Goal: Task Accomplishment & Management: Use online tool/utility

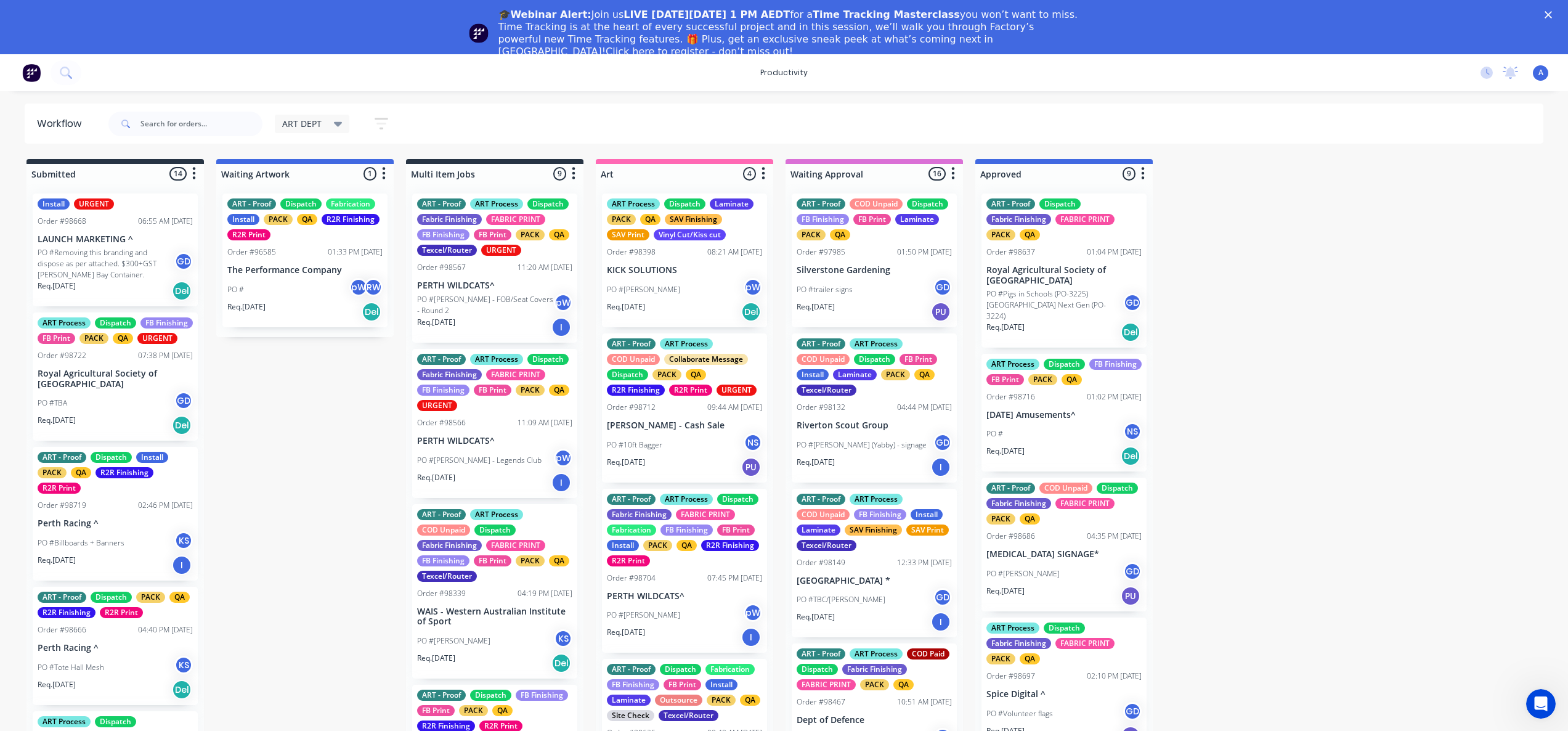
click at [1561, 10] on div "🎓Webinar Alert: Join us LIVE [DATE][DATE] 1 PM AEDT for a Time Tracking Masterc…" at bounding box center [784, 33] width 1568 height 57
click at [1552, 12] on polygon "Close" at bounding box center [1549, 15] width 7 height 7
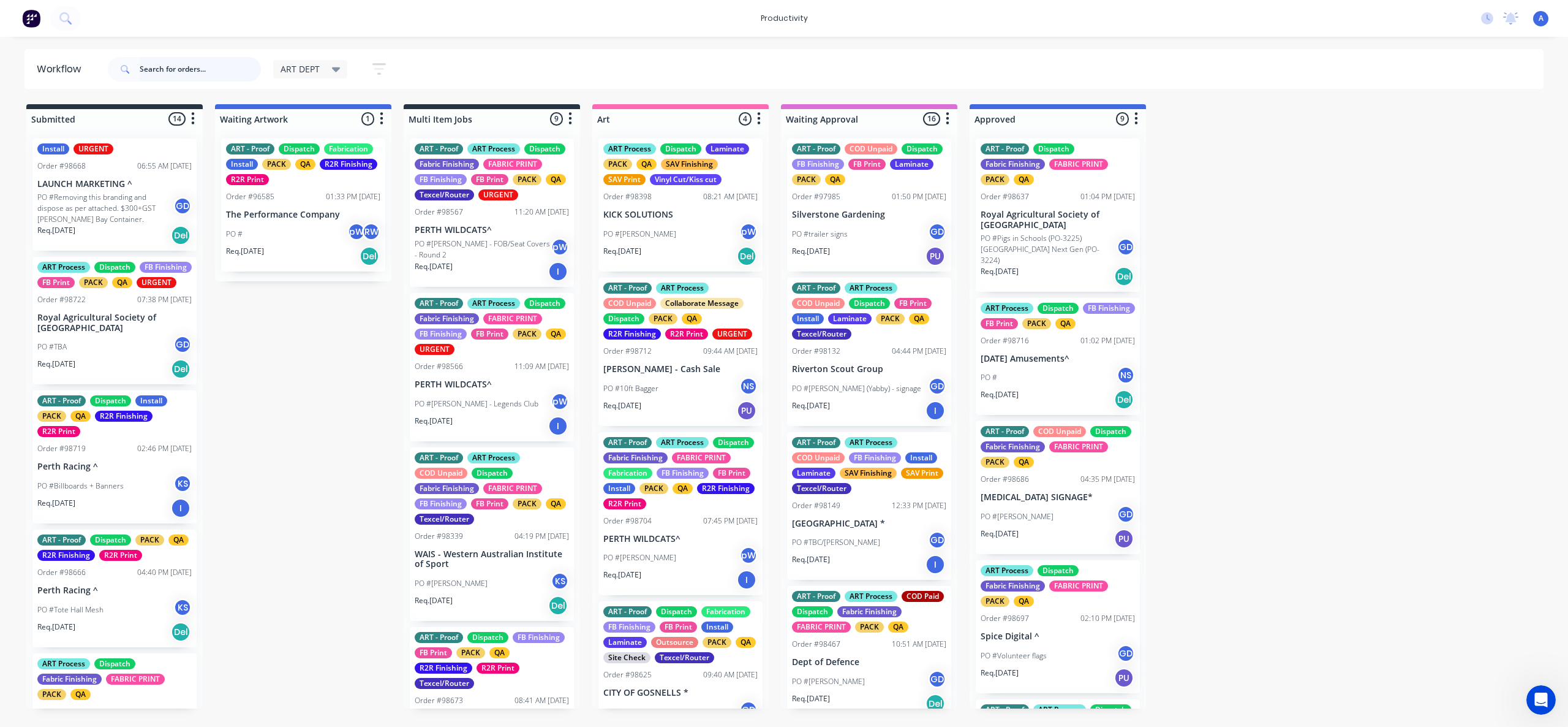
click at [173, 72] on input "text" at bounding box center [200, 69] width 121 height 25
type input "98704"
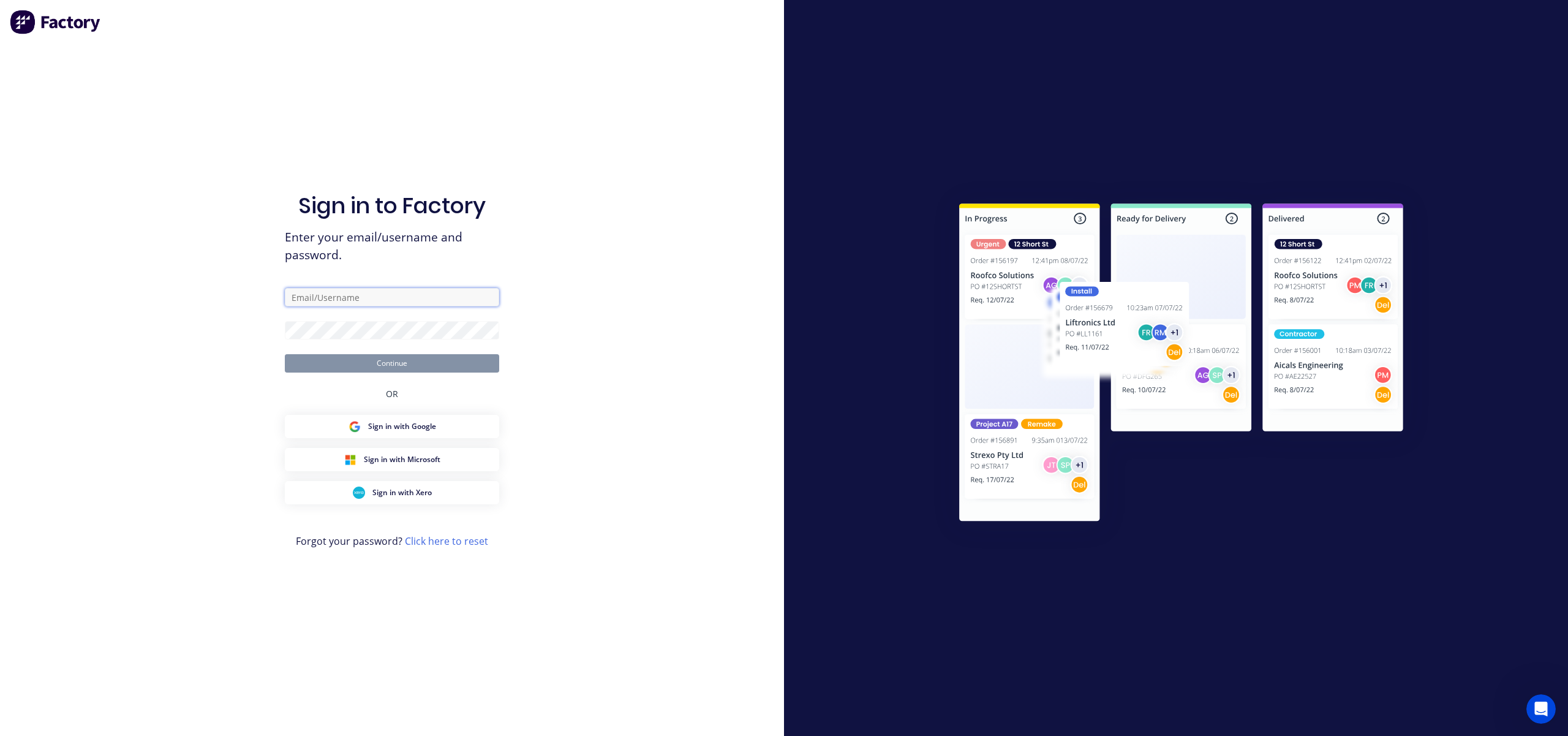
type input "art1allflags@gmail.com"
click at [414, 370] on button "Continue" at bounding box center [392, 363] width 215 height 18
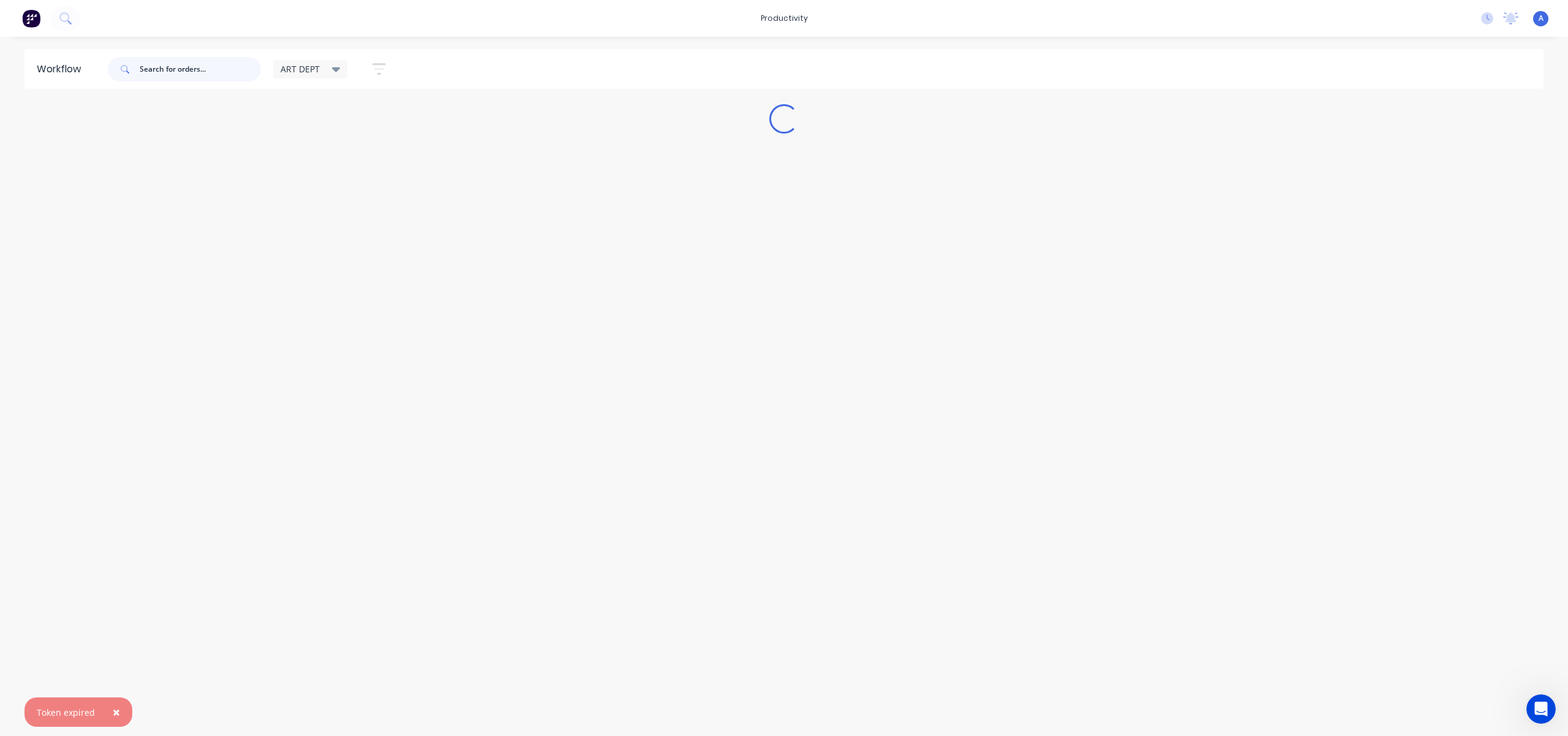
click at [198, 72] on input "text" at bounding box center [200, 69] width 121 height 25
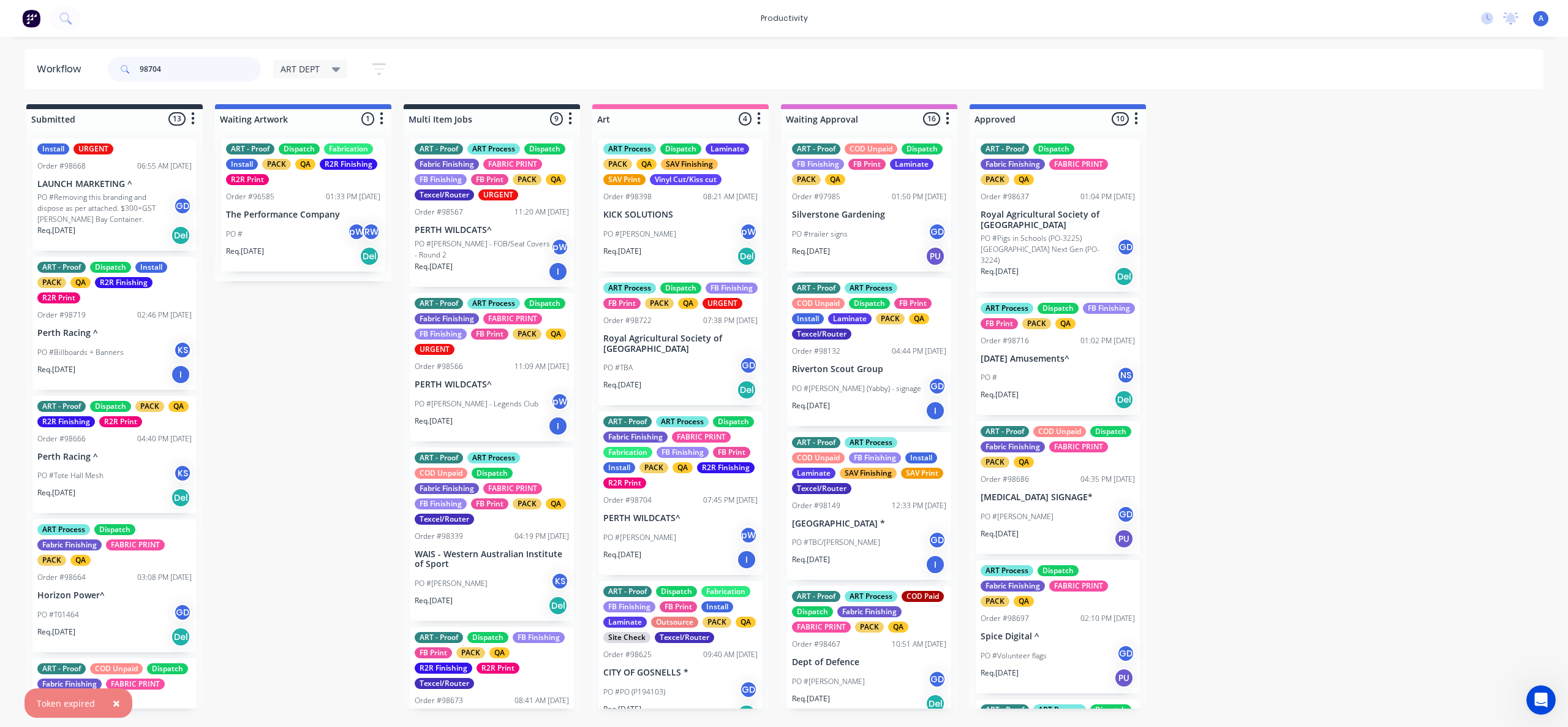
click at [175, 70] on input "98704" at bounding box center [200, 69] width 121 height 25
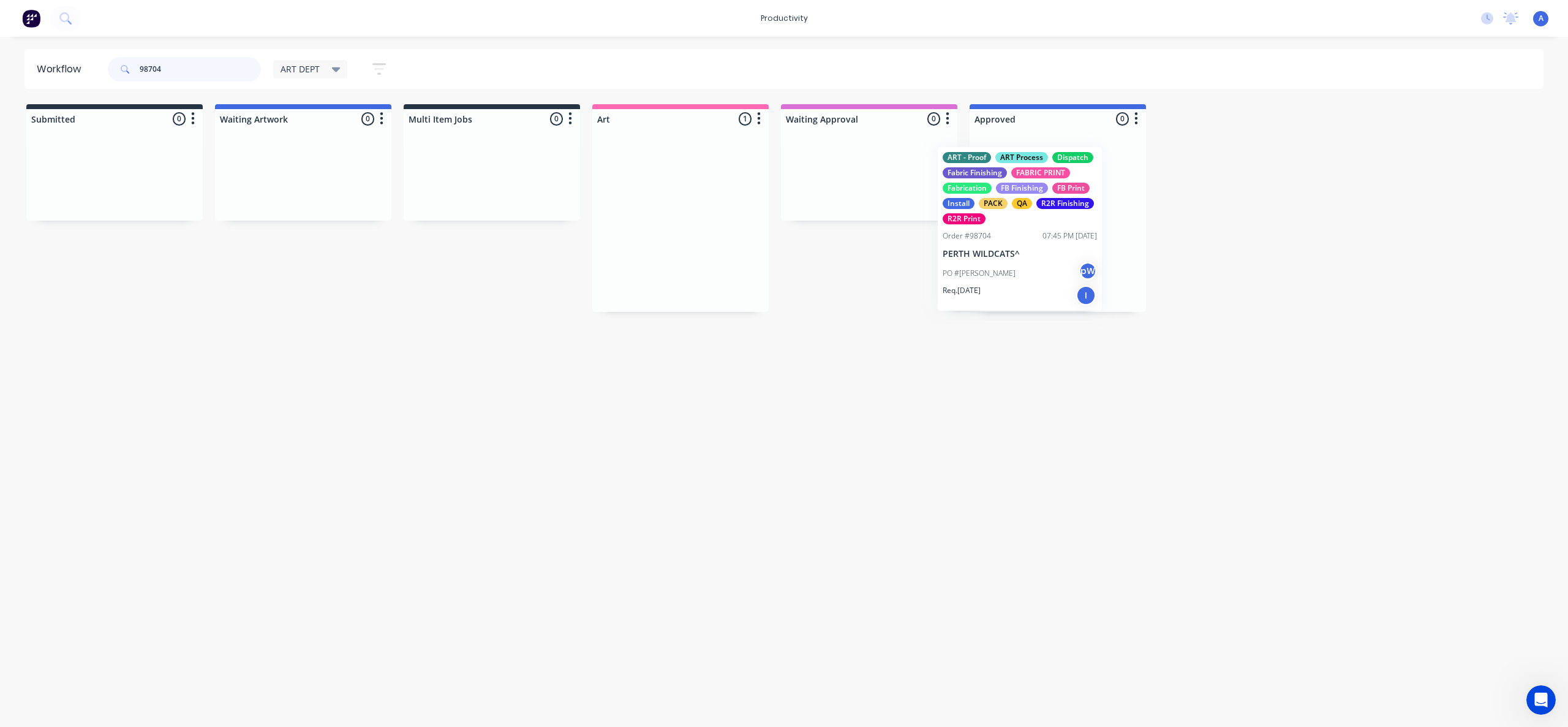
drag, startPoint x: 684, startPoint y: 268, endPoint x: 1098, endPoint y: 269, distance: 414.0
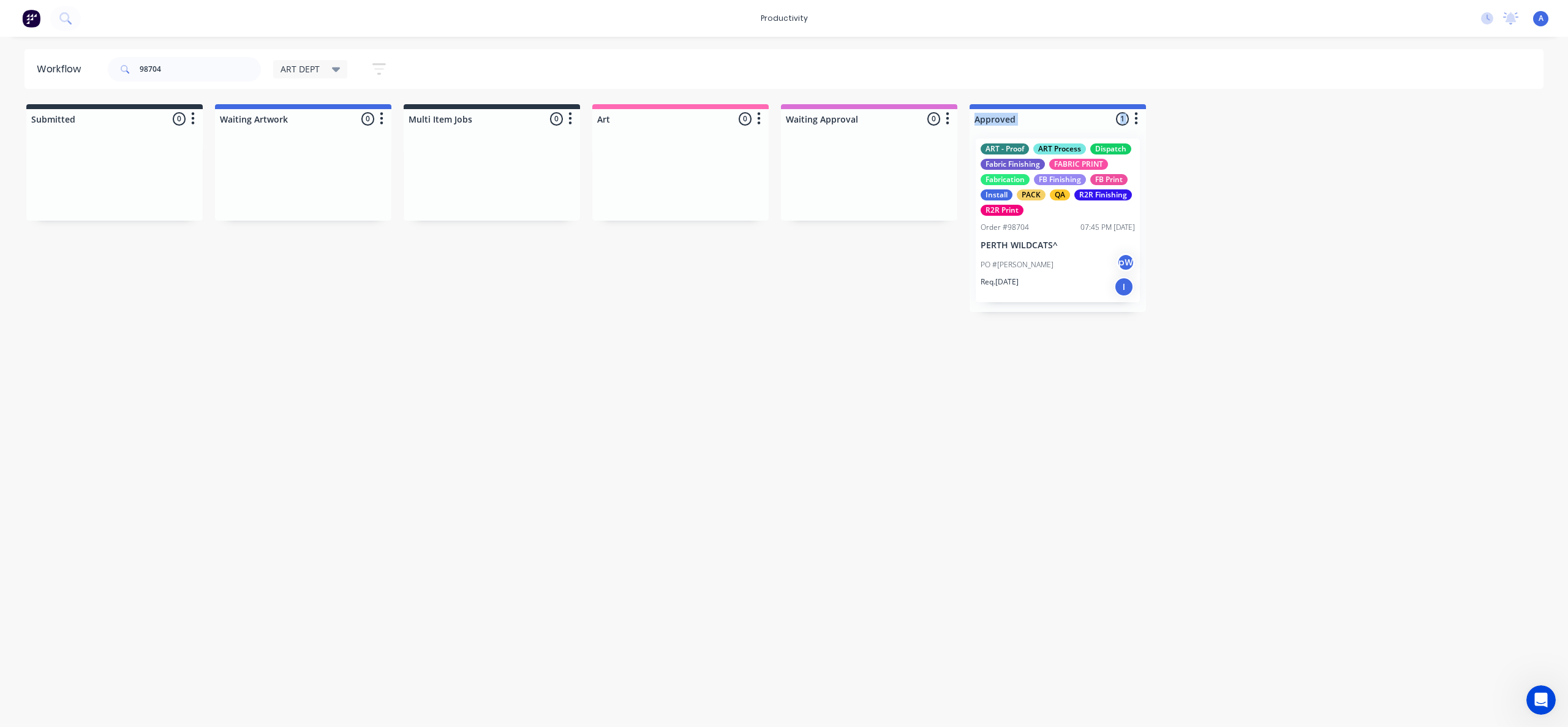
drag, startPoint x: 1060, startPoint y: 272, endPoint x: 839, endPoint y: 250, distance: 222.1
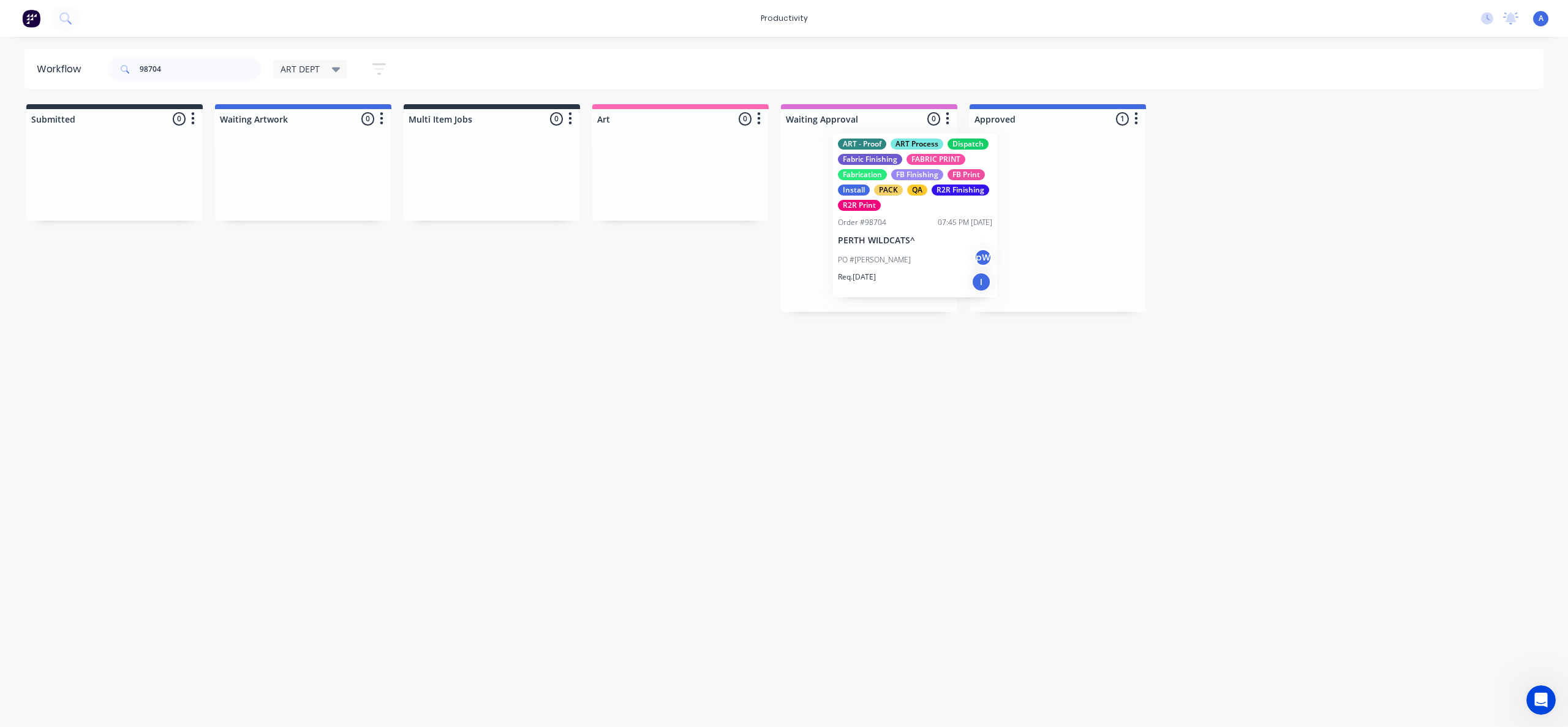
drag, startPoint x: 1032, startPoint y: 260, endPoint x: 880, endPoint y: 257, distance: 152.0
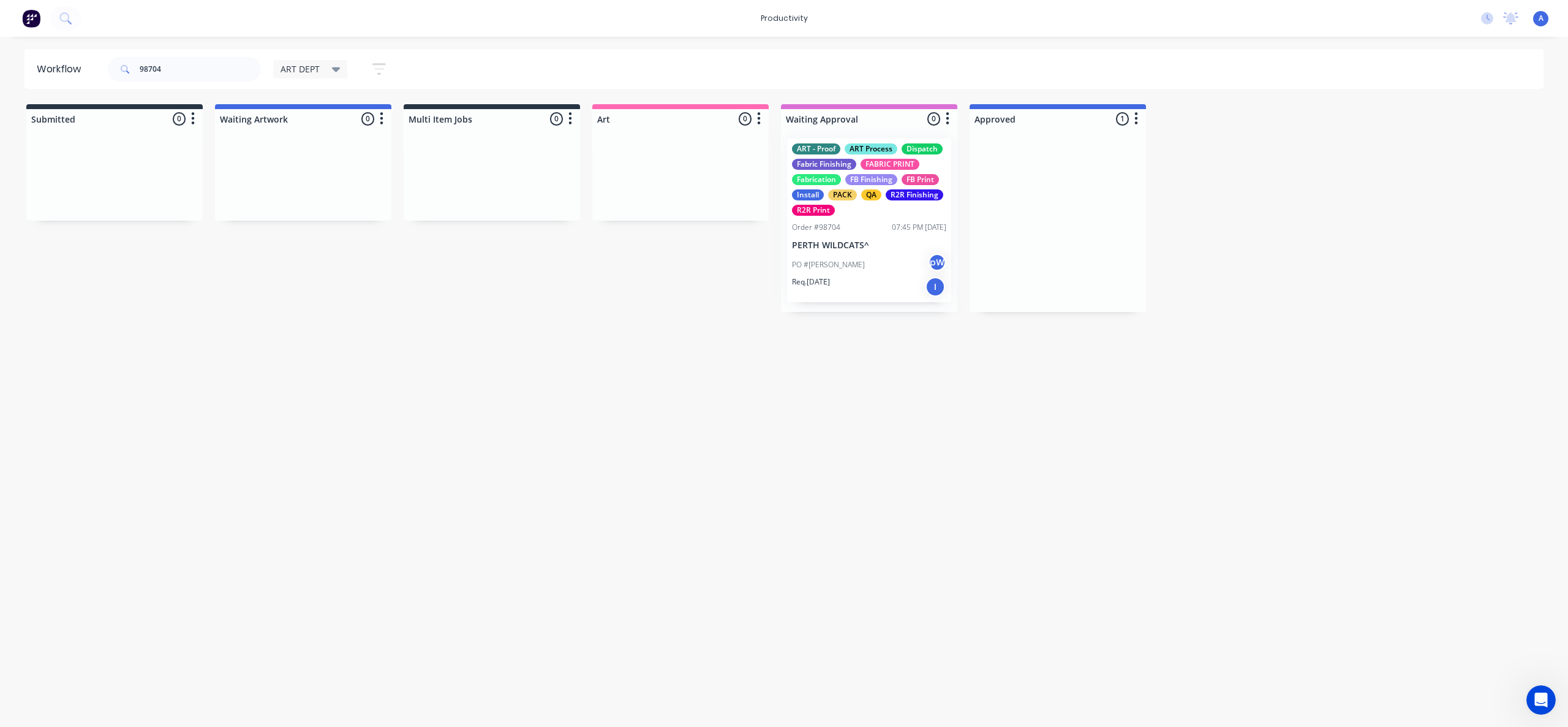
click at [881, 256] on div at bounding box center [869, 219] width 176 height 183
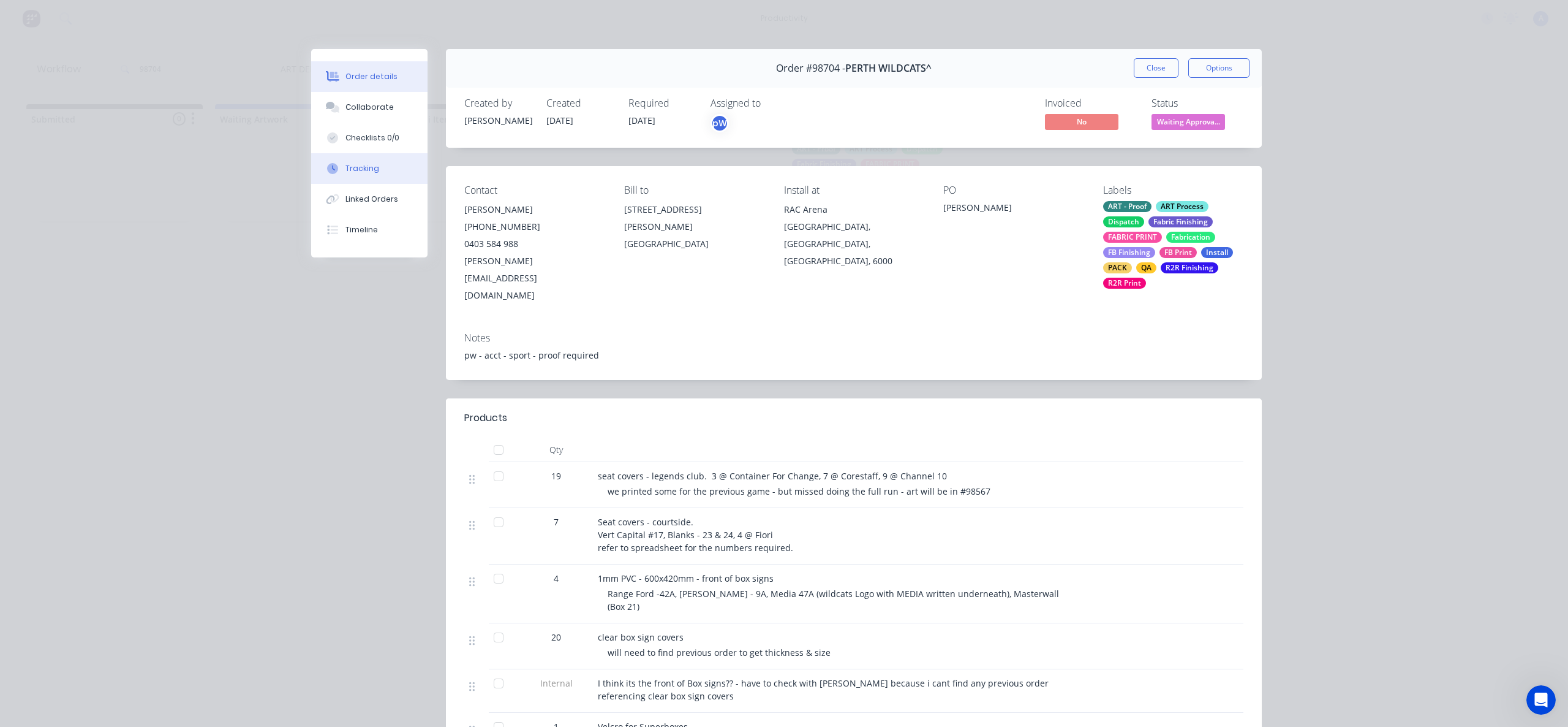
click at [383, 163] on button "Tracking" at bounding box center [369, 168] width 116 height 31
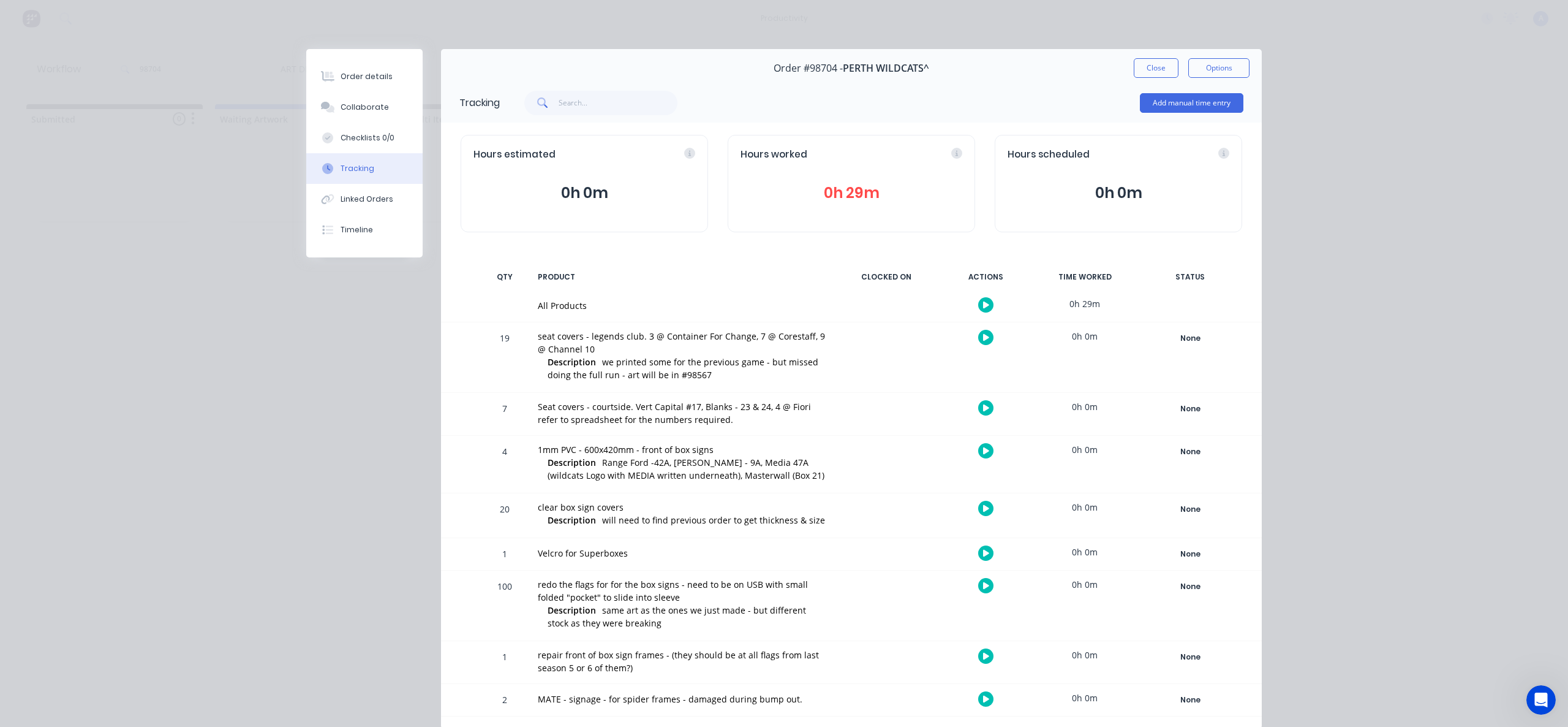
click at [1176, 72] on div "Close Options" at bounding box center [1191, 68] width 116 height 20
click at [1158, 66] on button "Close" at bounding box center [1156, 68] width 45 height 20
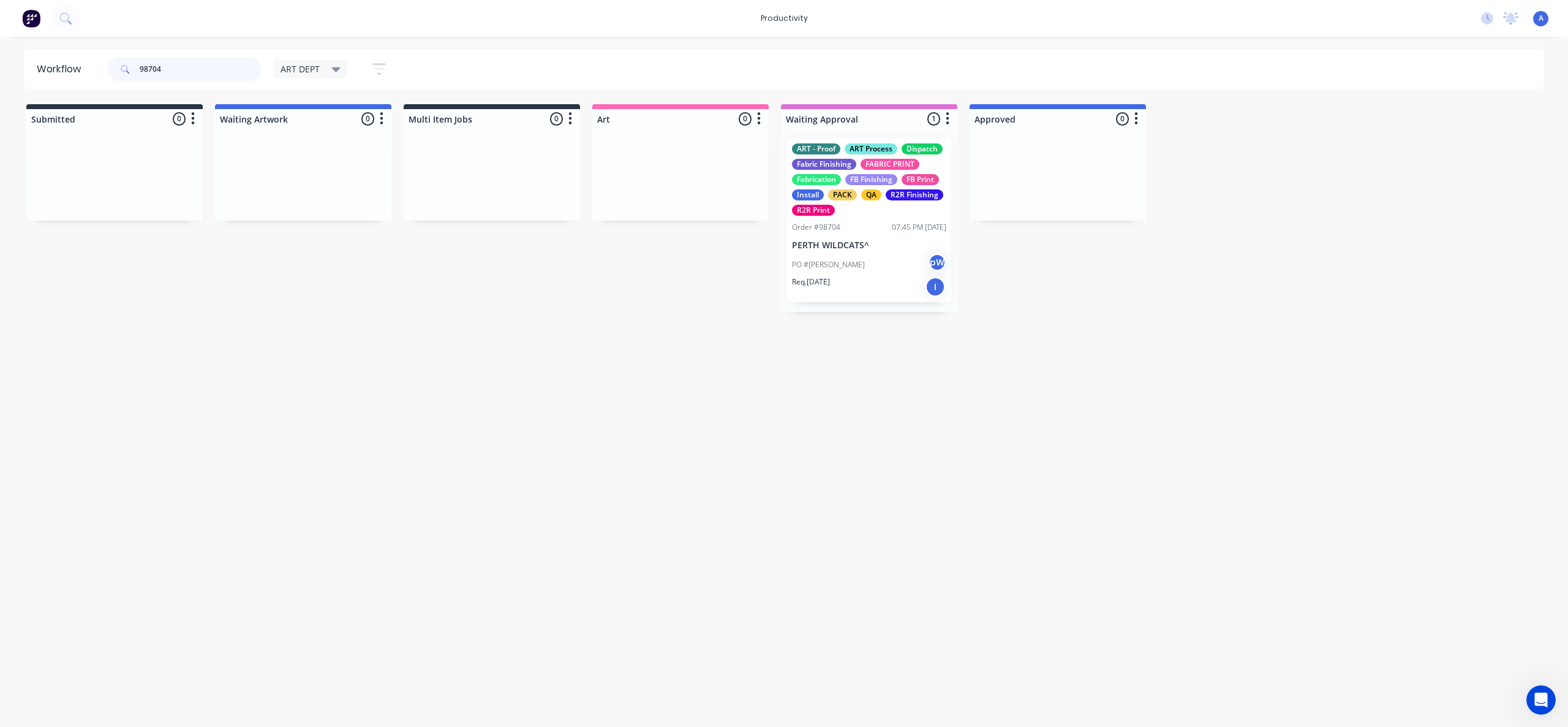
click at [184, 61] on input "98704" at bounding box center [200, 69] width 121 height 25
click at [186, 68] on input "98704" at bounding box center [200, 69] width 121 height 25
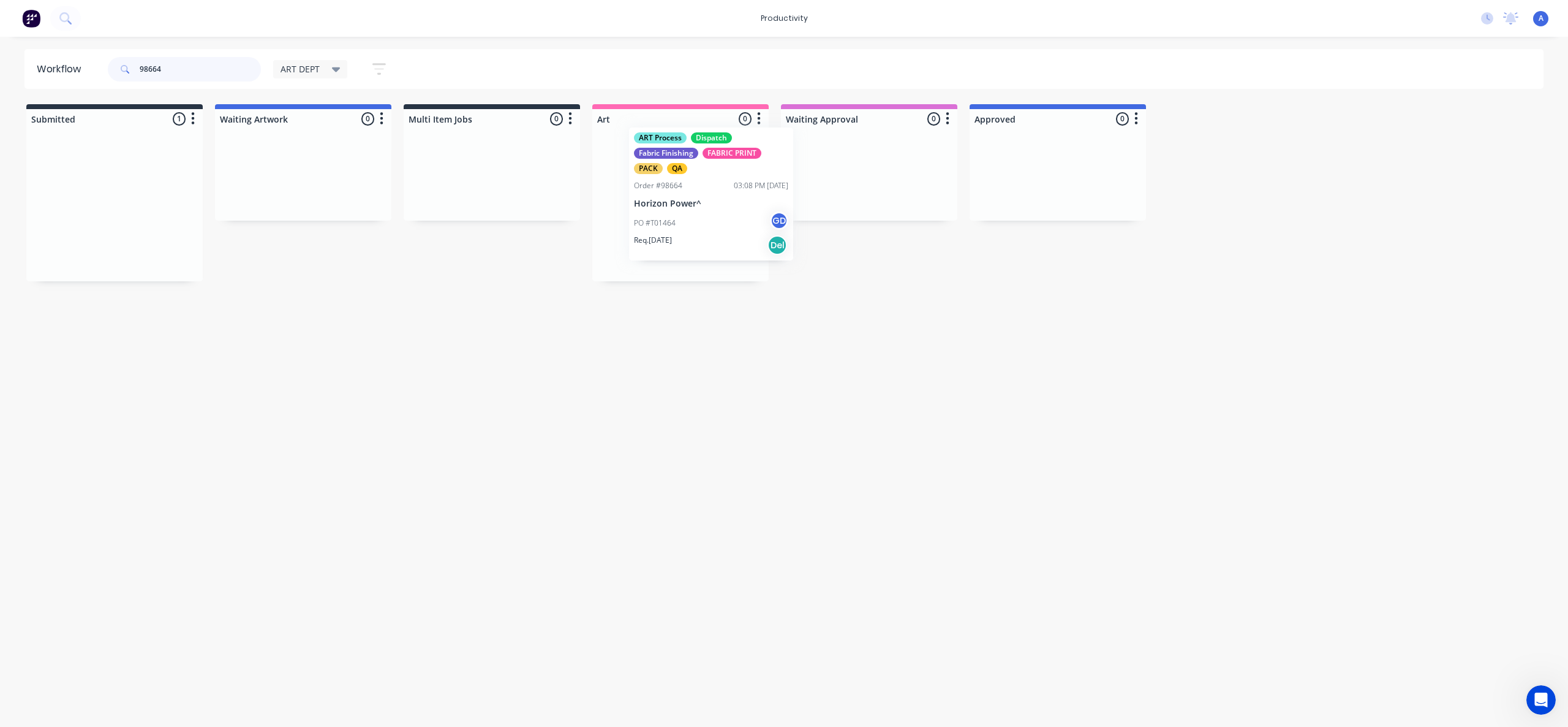
drag, startPoint x: 102, startPoint y: 239, endPoint x: 720, endPoint y: 226, distance: 618.1
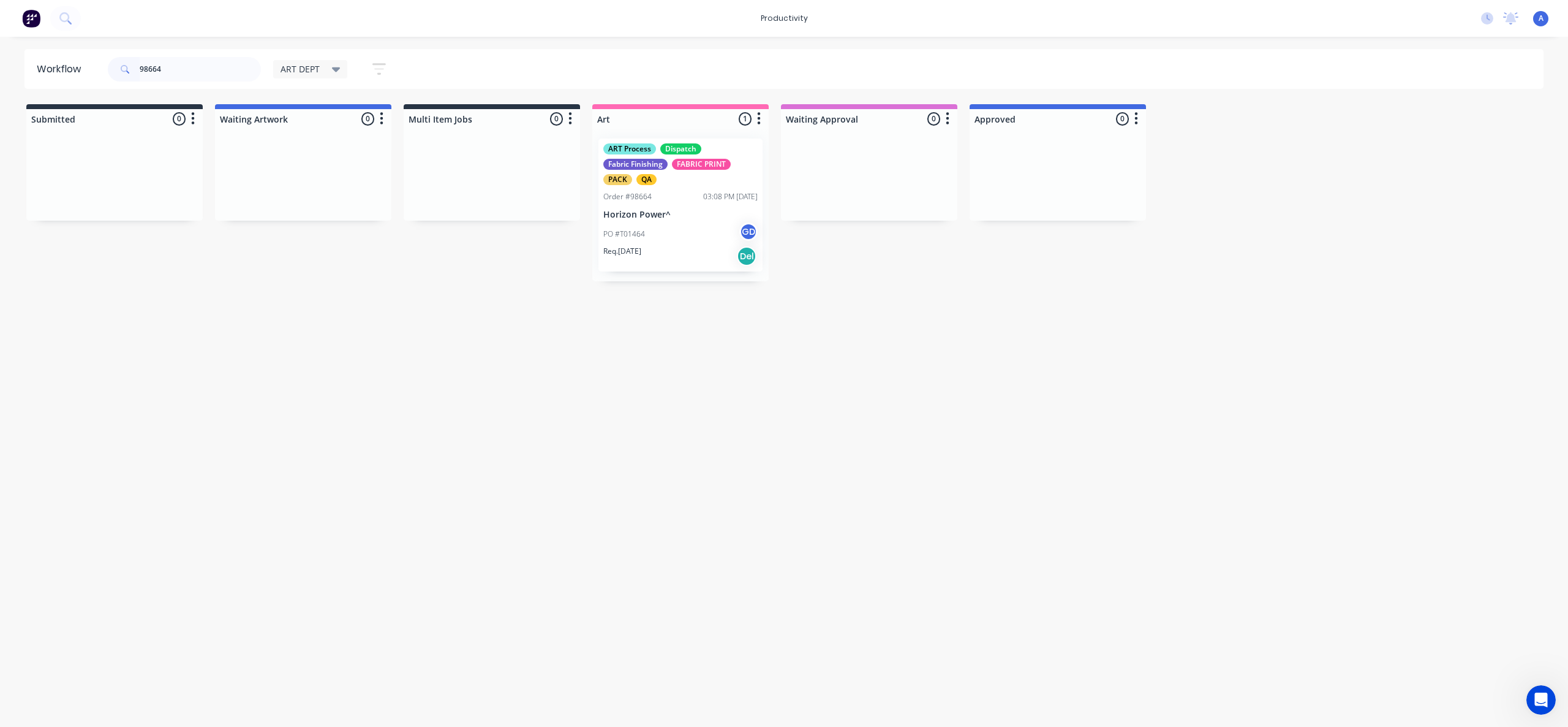
click at [682, 226] on div "PO #T01464 GD" at bounding box center [680, 235] width 155 height 24
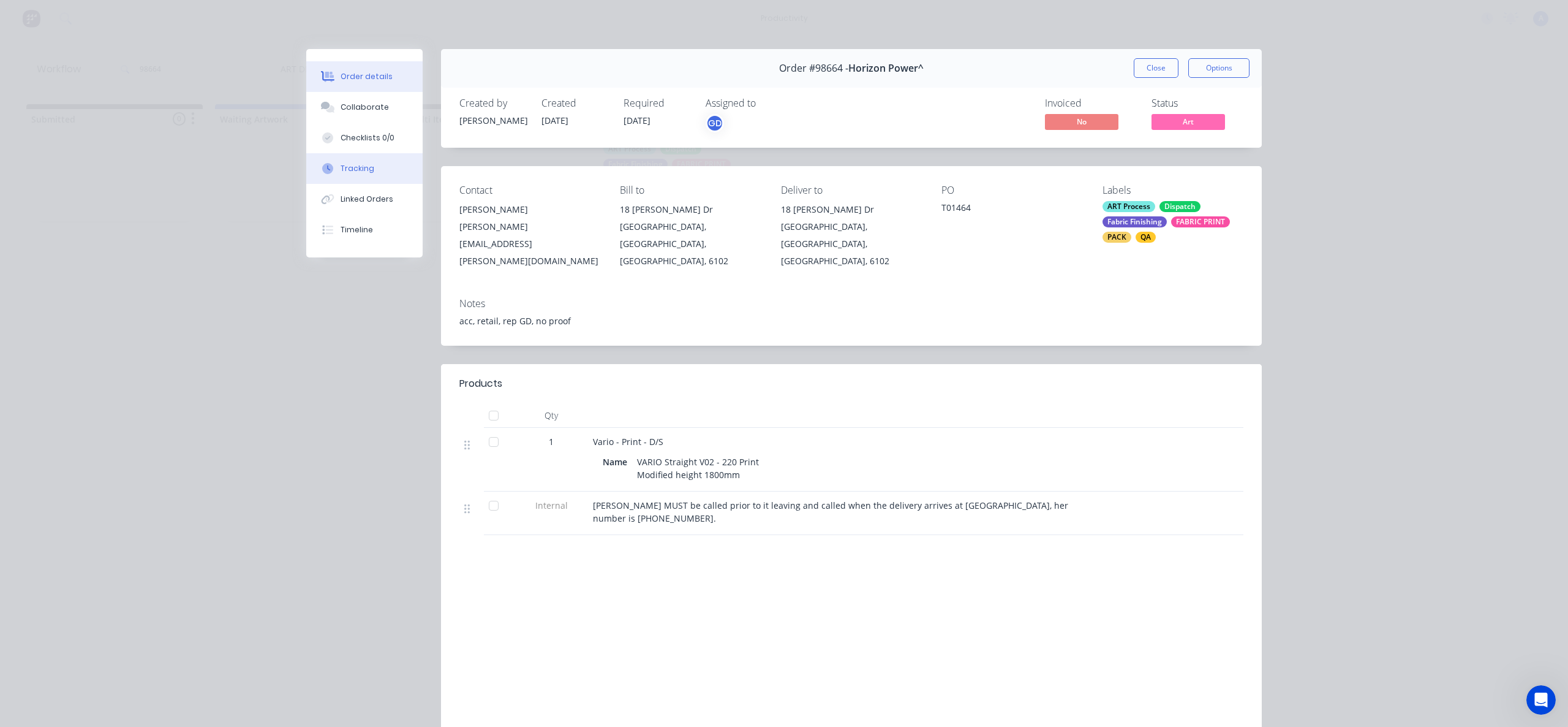
click at [411, 171] on button "Tracking" at bounding box center [365, 168] width 116 height 31
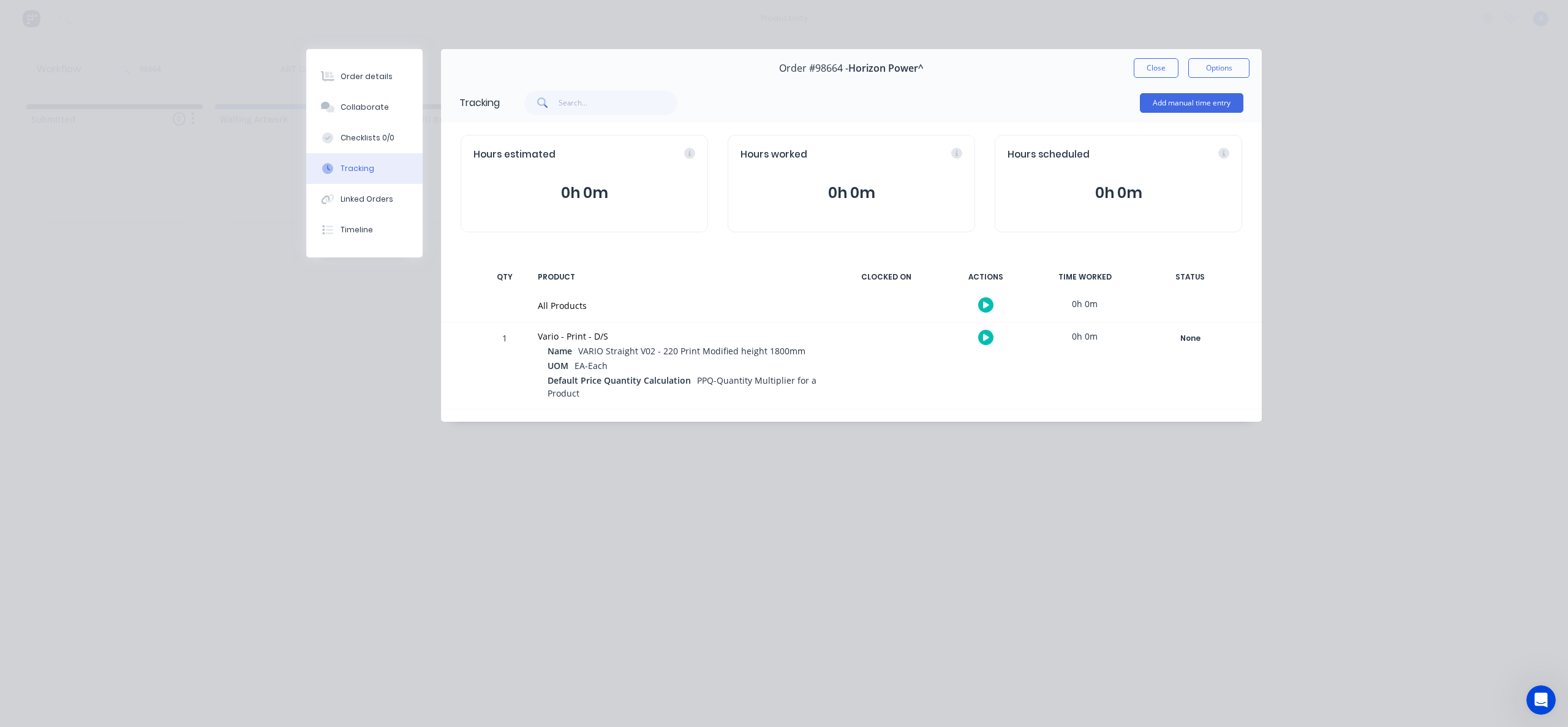
click at [992, 304] on button "button" at bounding box center [986, 305] width 15 height 15
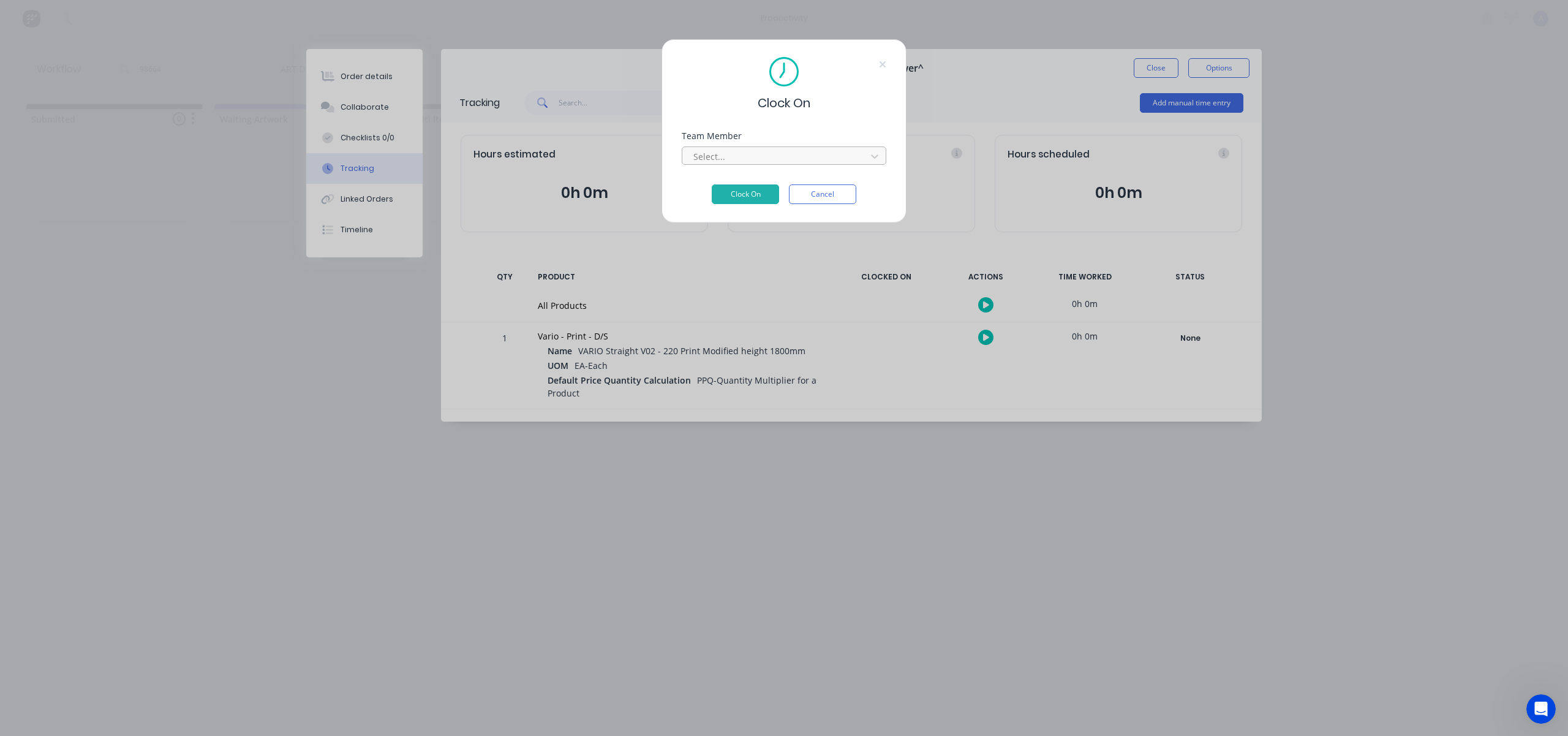
click at [806, 153] on div at bounding box center [776, 156] width 168 height 15
click at [759, 203] on button "Clock On" at bounding box center [746, 213] width 67 height 20
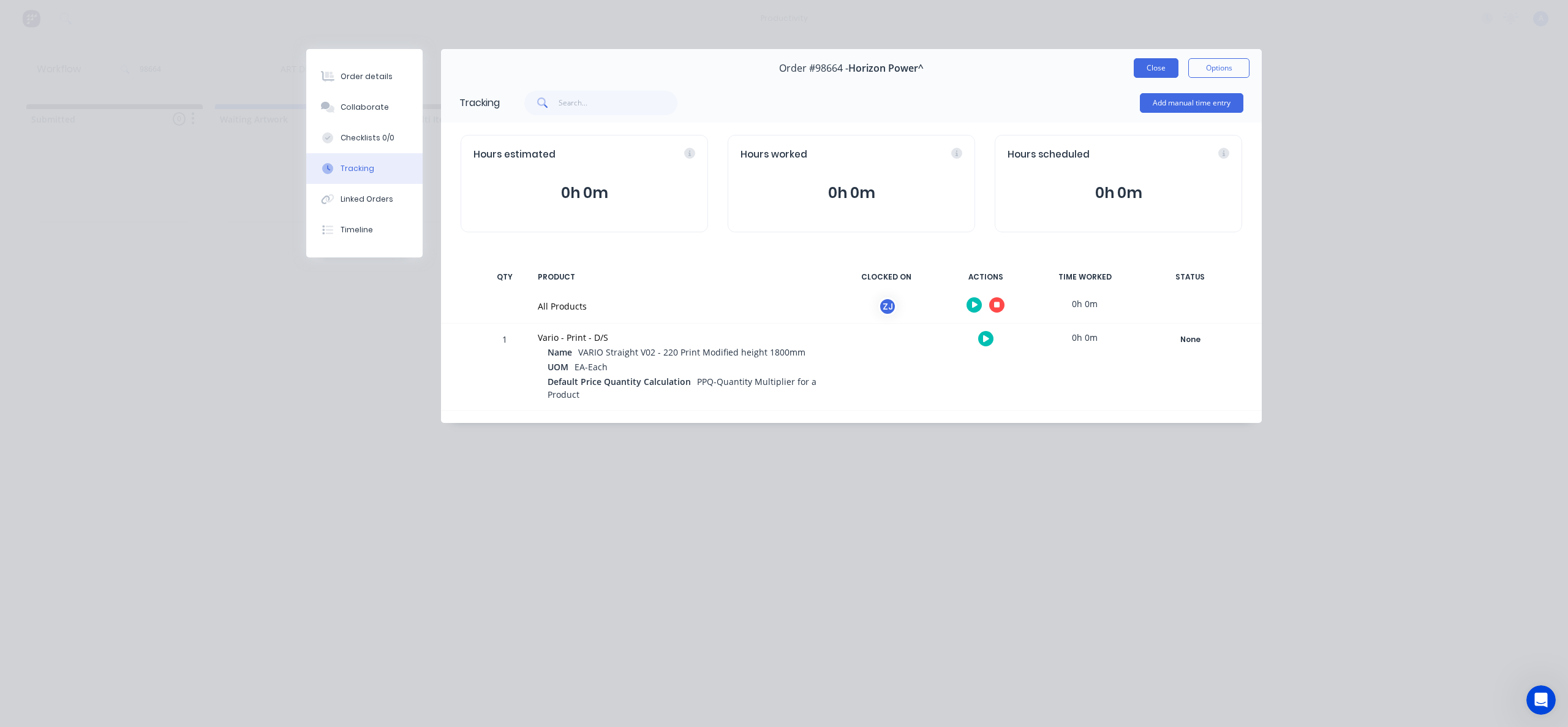
click at [1148, 69] on button "Close" at bounding box center [1156, 68] width 45 height 20
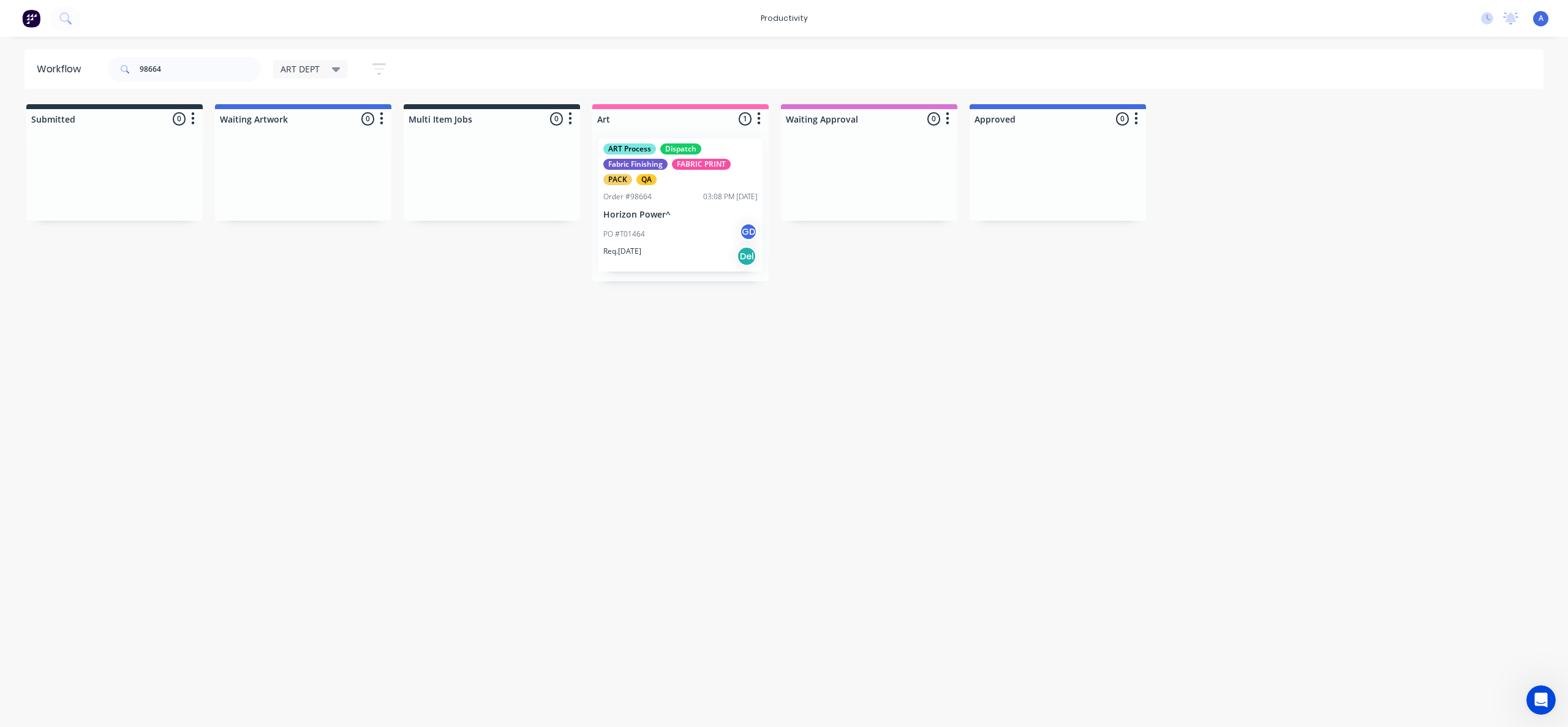
drag, startPoint x: 691, startPoint y: 389, endPoint x: 664, endPoint y: 235, distance: 156.3
click at [691, 389] on div "Workflow 98664 ART DEPT Save new view None edit ART DEPT (Default) edit Banner …" at bounding box center [784, 376] width 1568 height 653
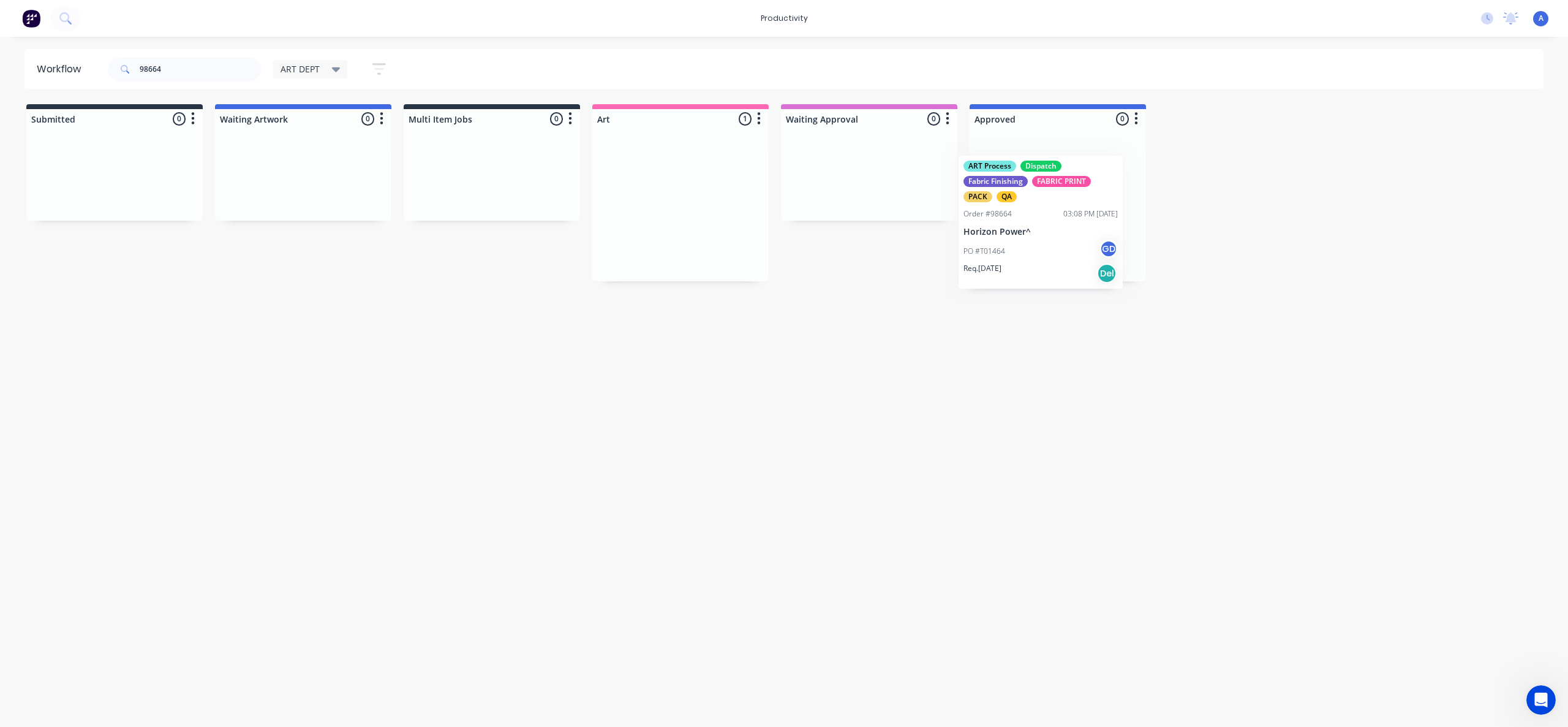
drag, startPoint x: 734, startPoint y: 250, endPoint x: 1077, endPoint y: 234, distance: 343.4
click at [1077, 234] on div "PO #T01464 GD" at bounding box center [1058, 235] width 155 height 24
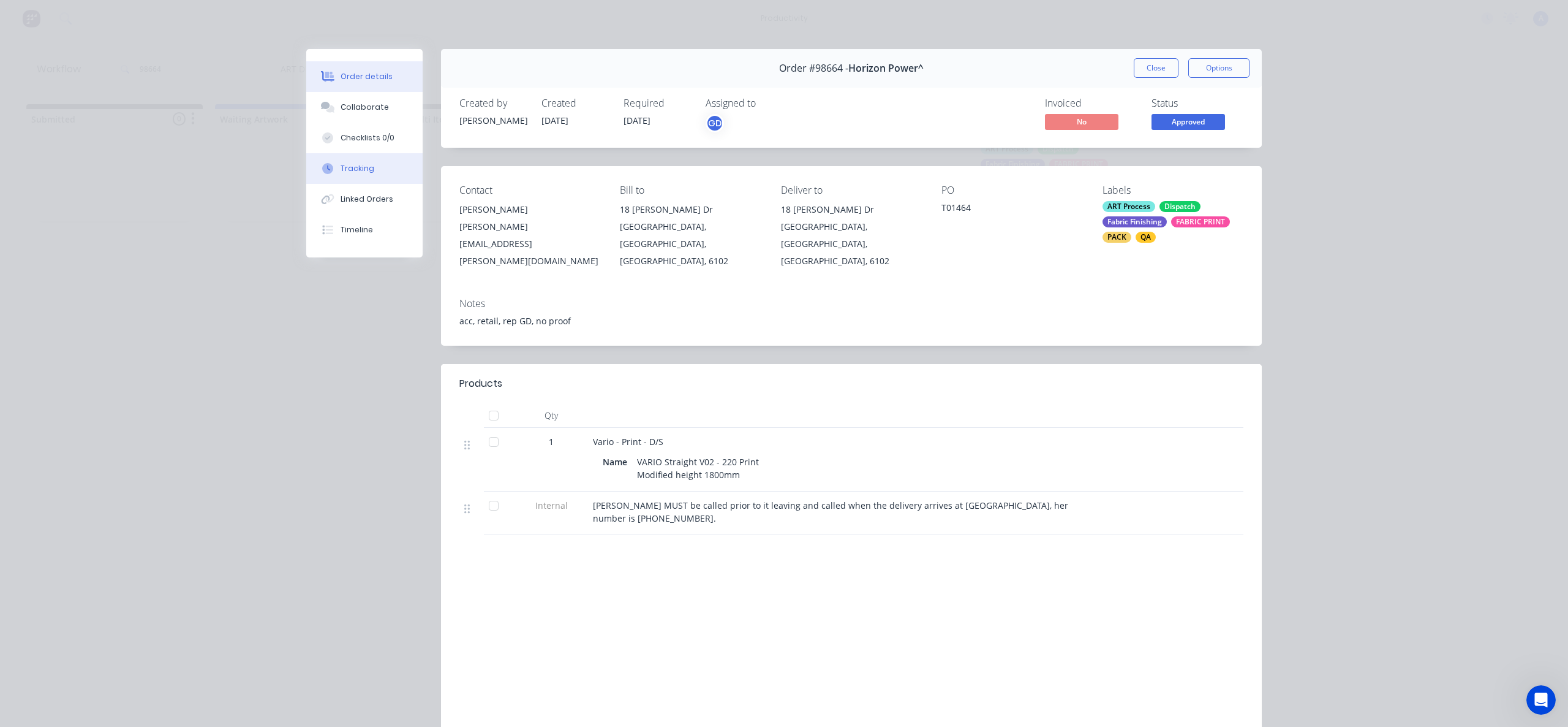
click at [363, 155] on button "Tracking" at bounding box center [365, 168] width 116 height 31
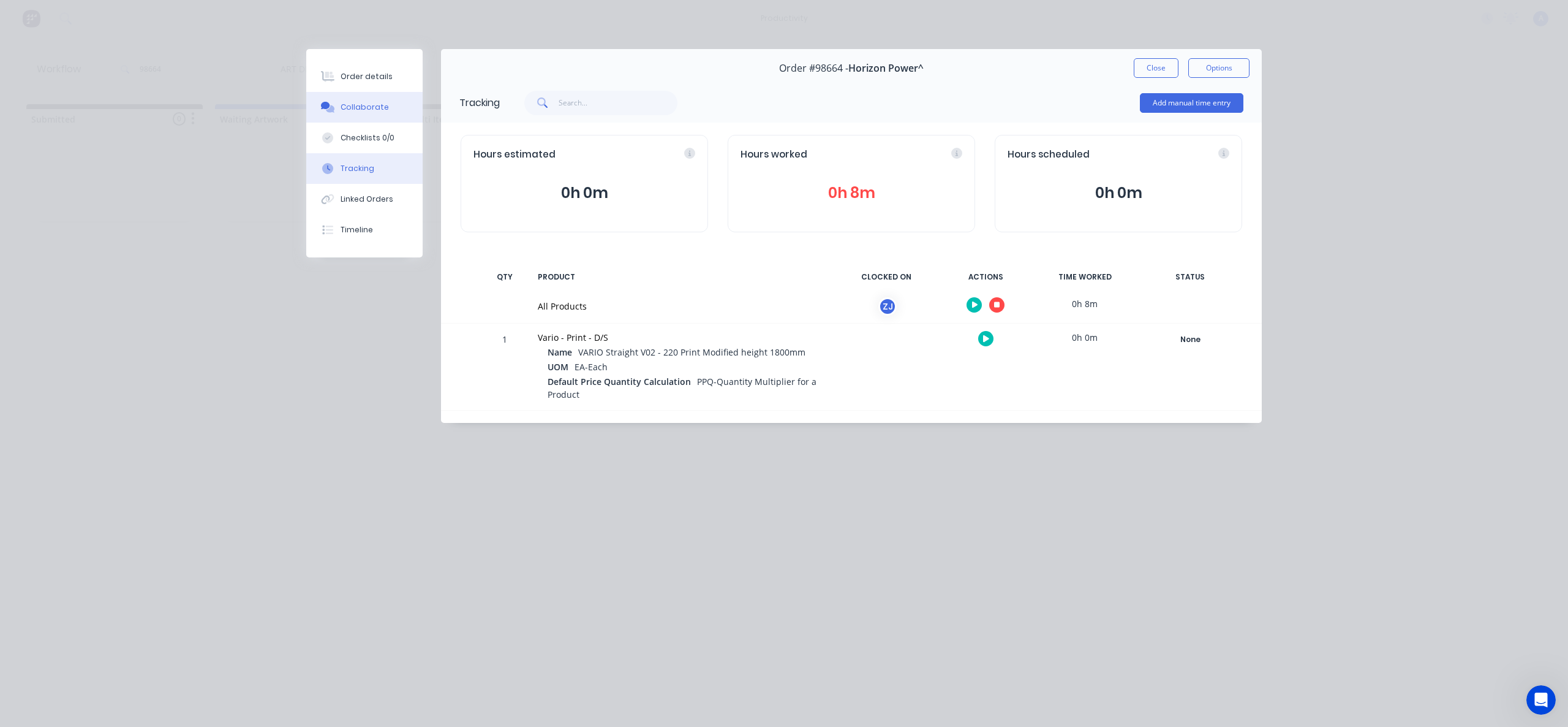
click at [380, 103] on div "Collaborate" at bounding box center [365, 107] width 48 height 11
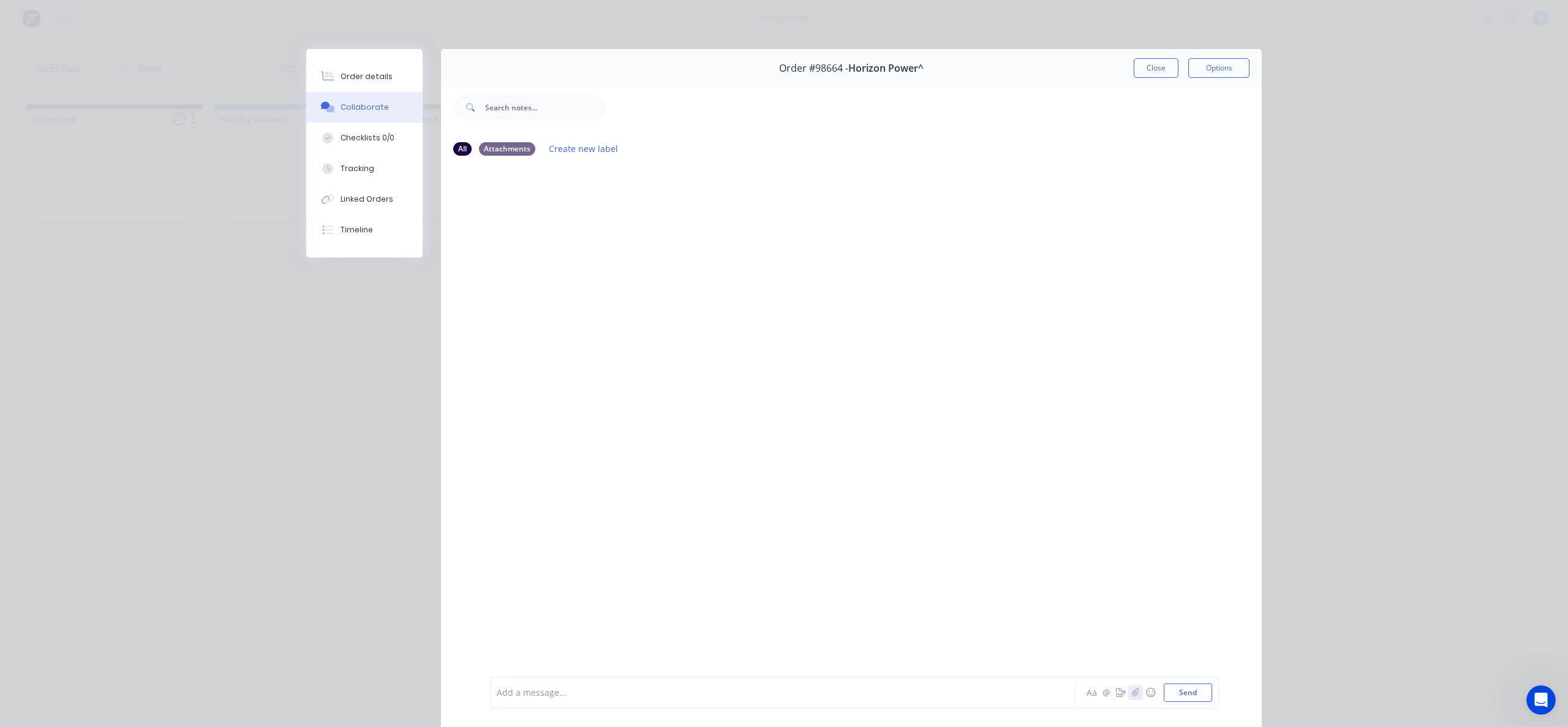
click at [1132, 692] on icon "button" at bounding box center [1135, 692] width 6 height 8
click at [1191, 700] on button "Send" at bounding box center [1188, 692] width 48 height 18
click at [327, 174] on icon at bounding box center [327, 168] width 11 height 11
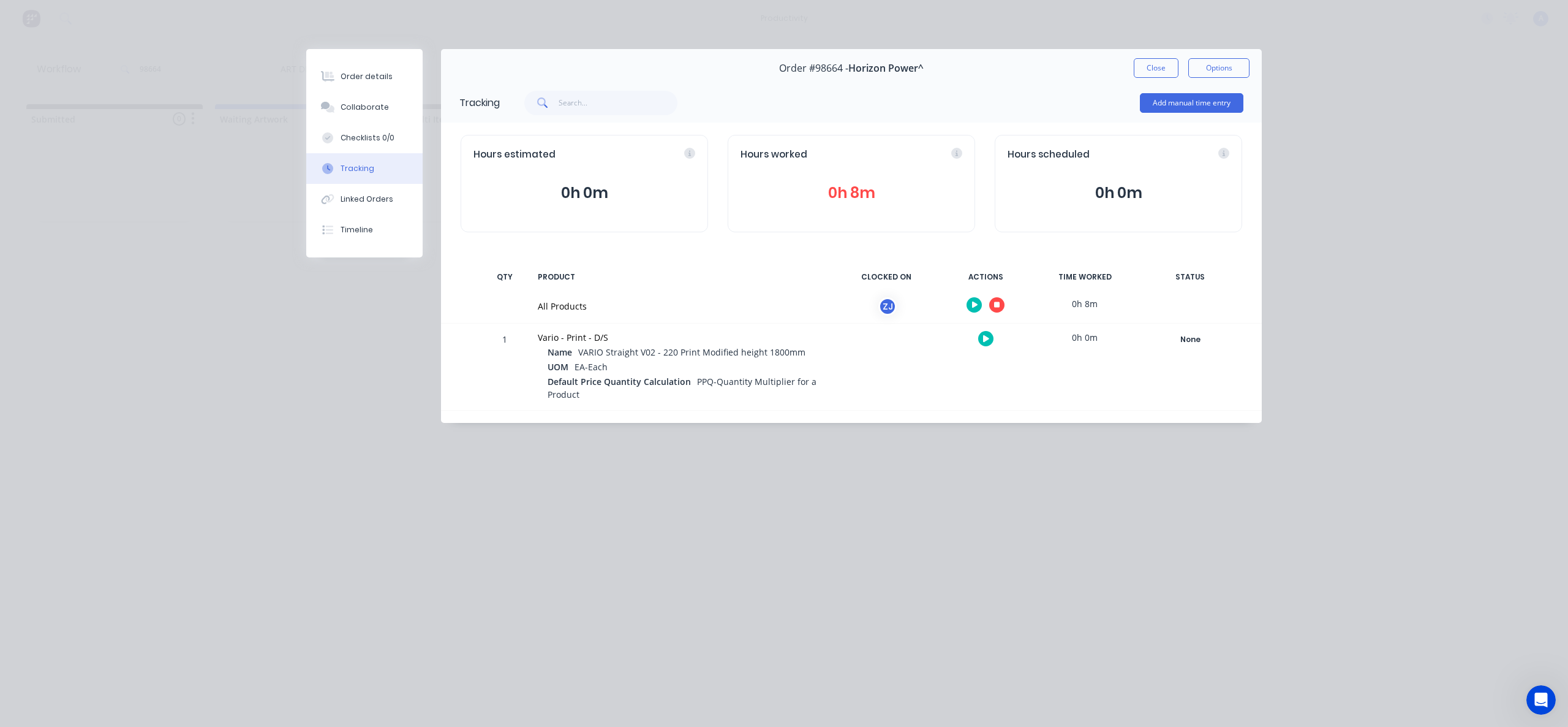
click at [996, 308] on icon "button" at bounding box center [997, 305] width 6 height 8
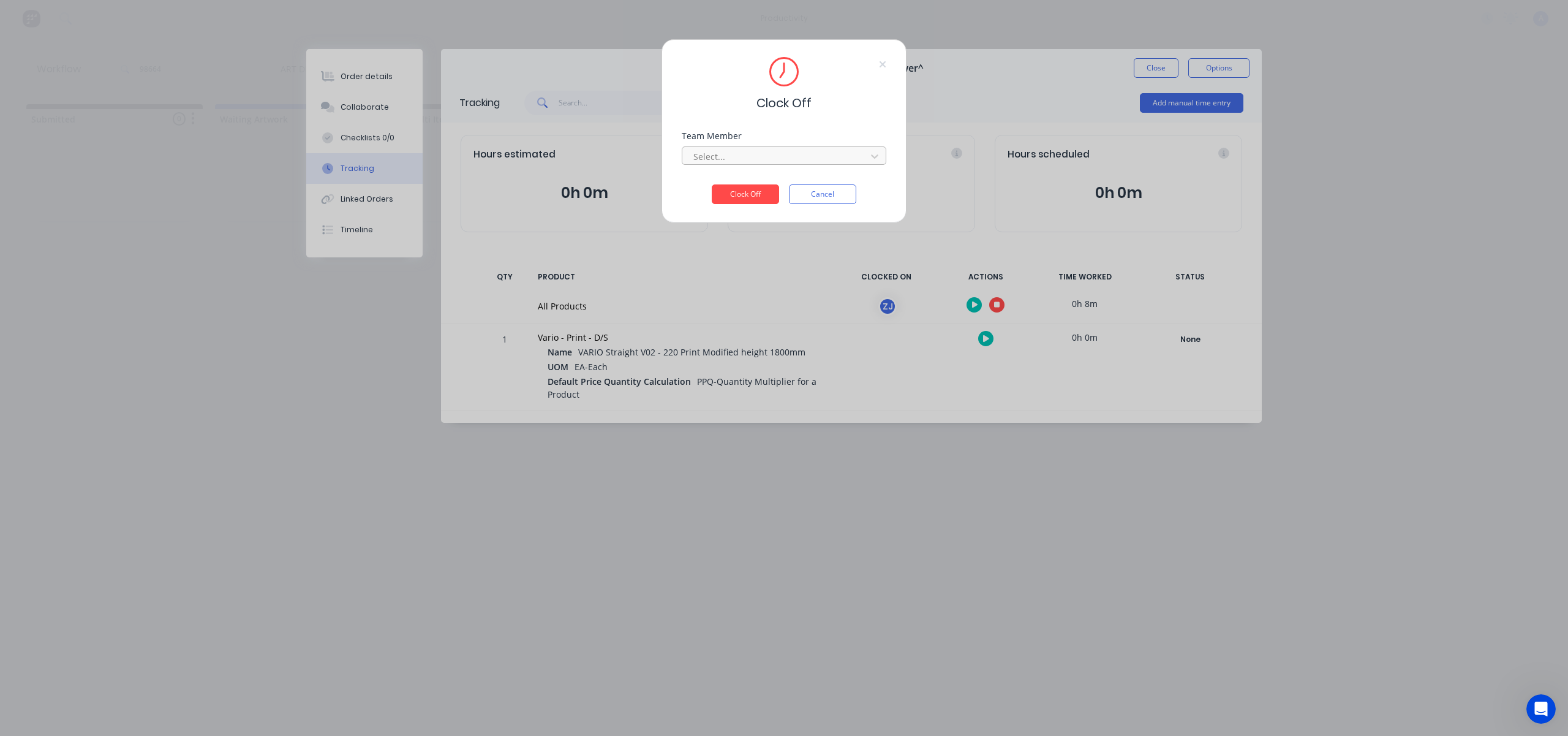
click at [763, 161] on div at bounding box center [776, 156] width 168 height 15
click at [746, 662] on div "Zoe Johnston" at bounding box center [784, 669] width 1568 height 13
click at [746, 203] on button "Clock Off" at bounding box center [746, 213] width 67 height 20
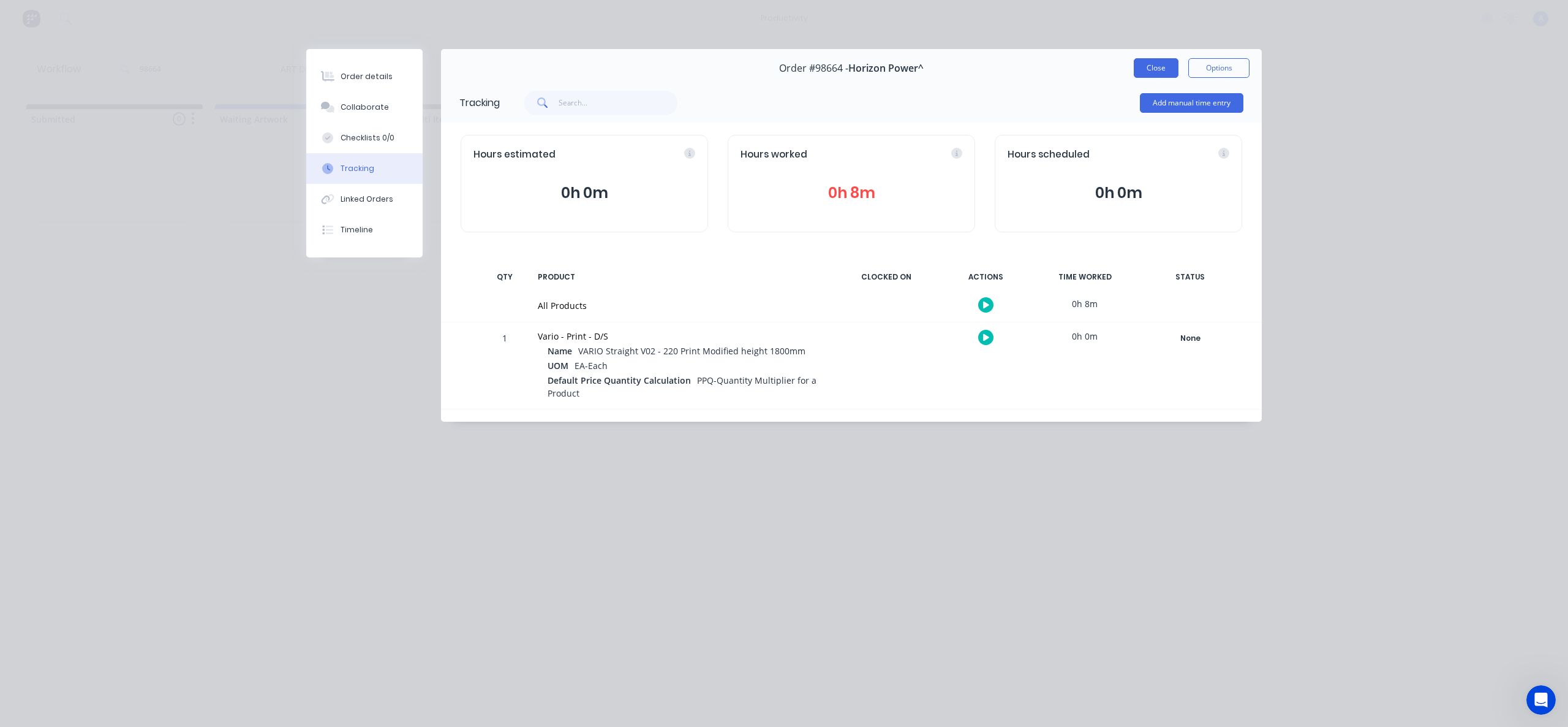
click at [1151, 69] on button "Close" at bounding box center [1156, 68] width 45 height 20
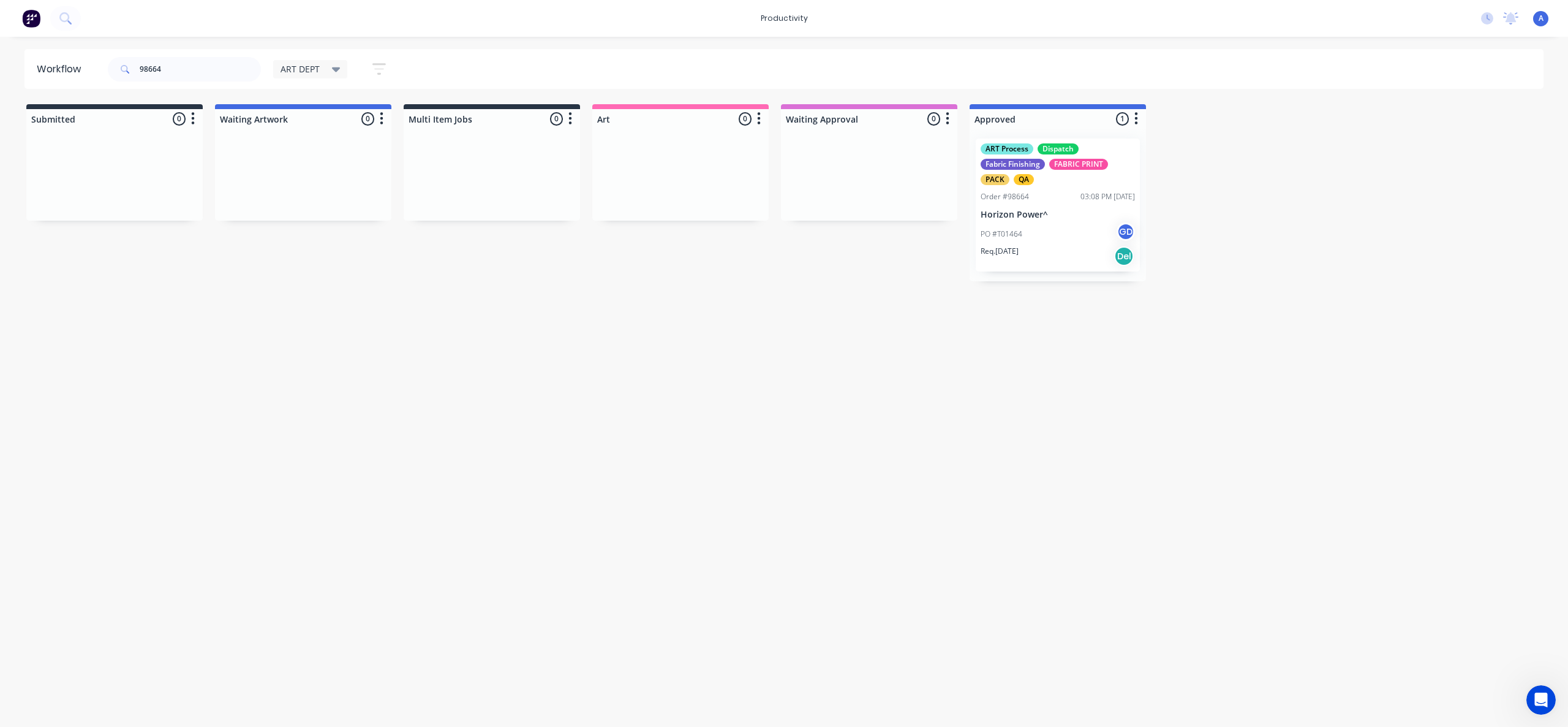
drag, startPoint x: 902, startPoint y: 462, endPoint x: 1060, endPoint y: 240, distance: 272.5
click at [908, 458] on div "Workflow 98664 ART DEPT Save new view None edit ART DEPT (Default) edit Banner …" at bounding box center [784, 376] width 1568 height 653
click at [1070, 197] on div "Order #98664 03:08 PM 22/09/25" at bounding box center [1058, 197] width 155 height 11
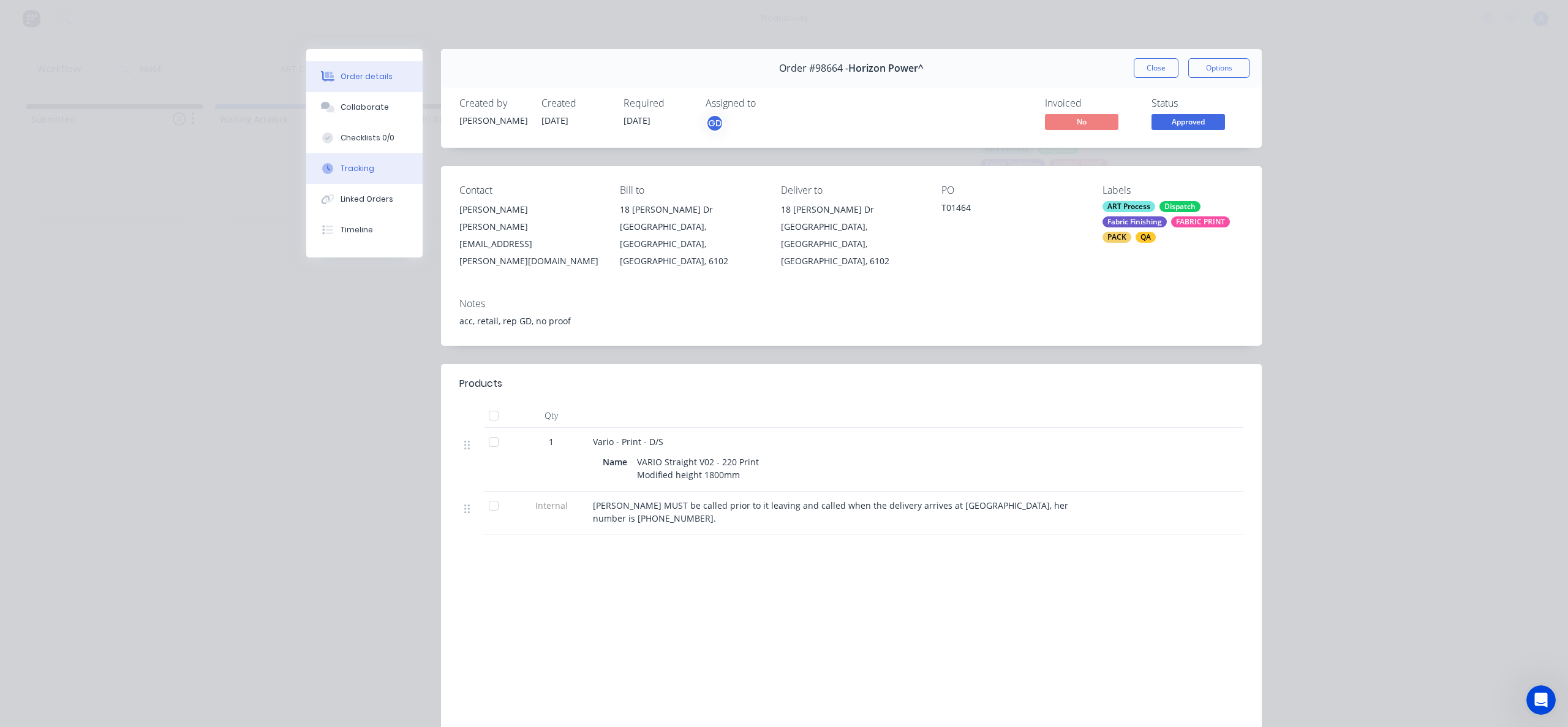
click at [327, 162] on button "Tracking" at bounding box center [365, 168] width 116 height 31
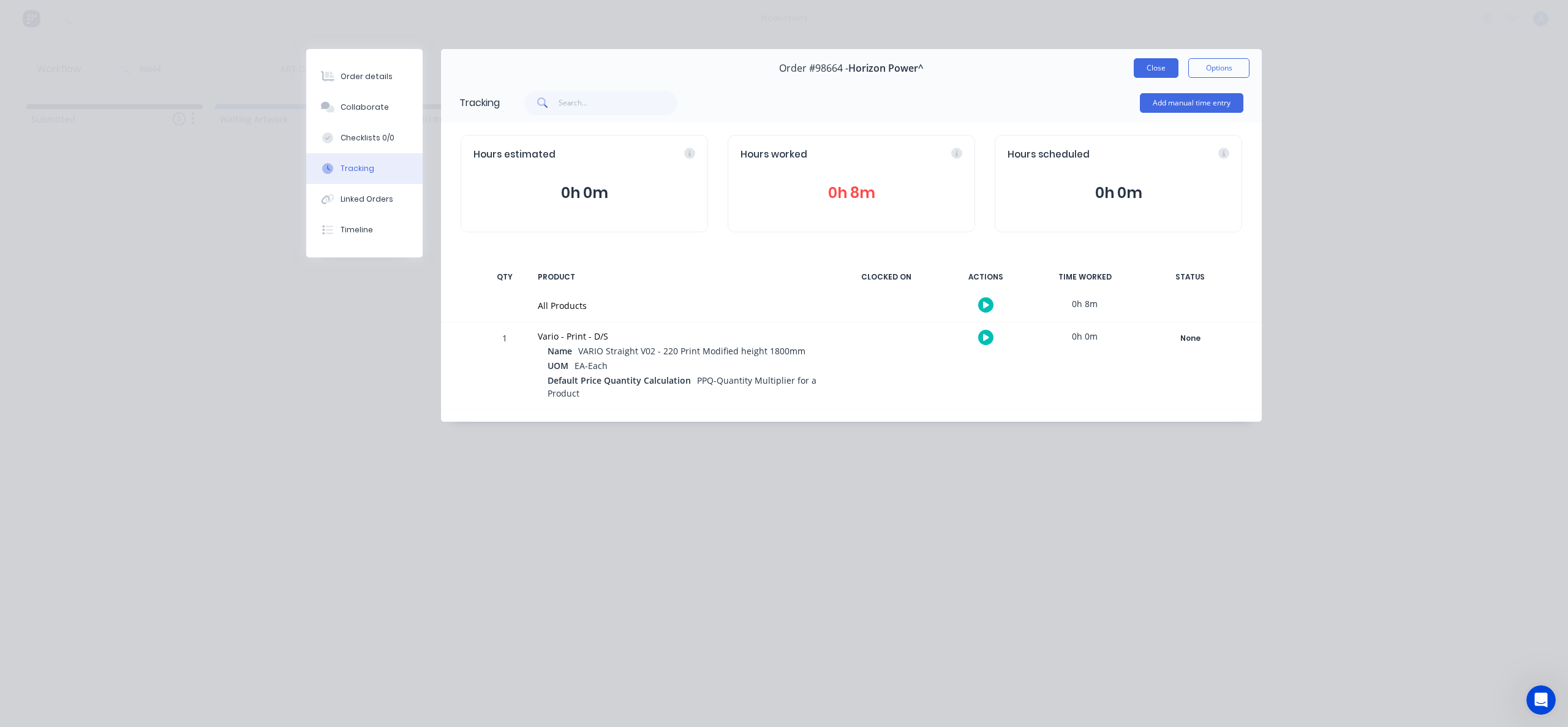
click at [1154, 70] on button "Close" at bounding box center [1156, 68] width 45 height 20
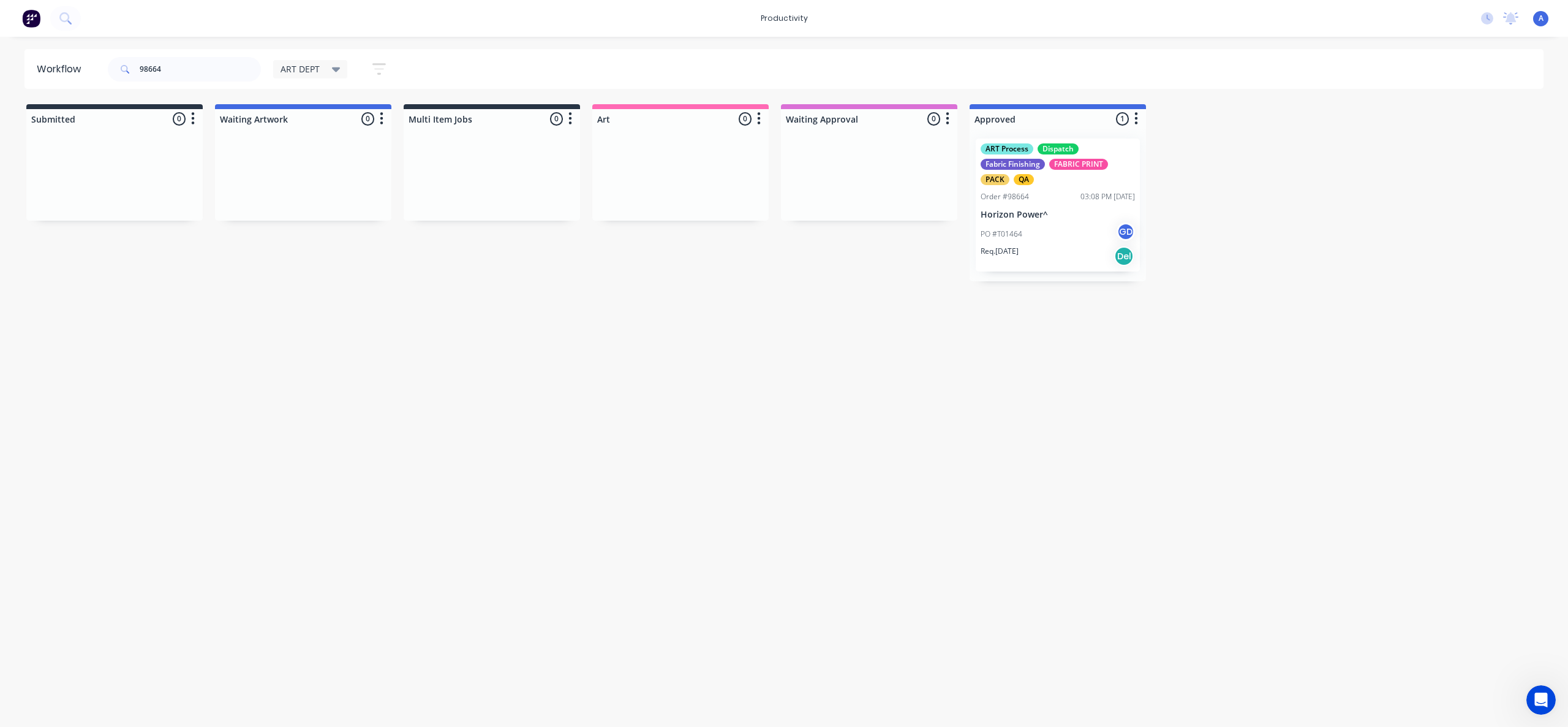
click at [1252, 390] on div "Workflow 98664 ART DEPT Save new view None edit ART DEPT (Default) edit Banner …" at bounding box center [784, 376] width 1568 height 653
click at [176, 66] on input "98664" at bounding box center [200, 69] width 121 height 25
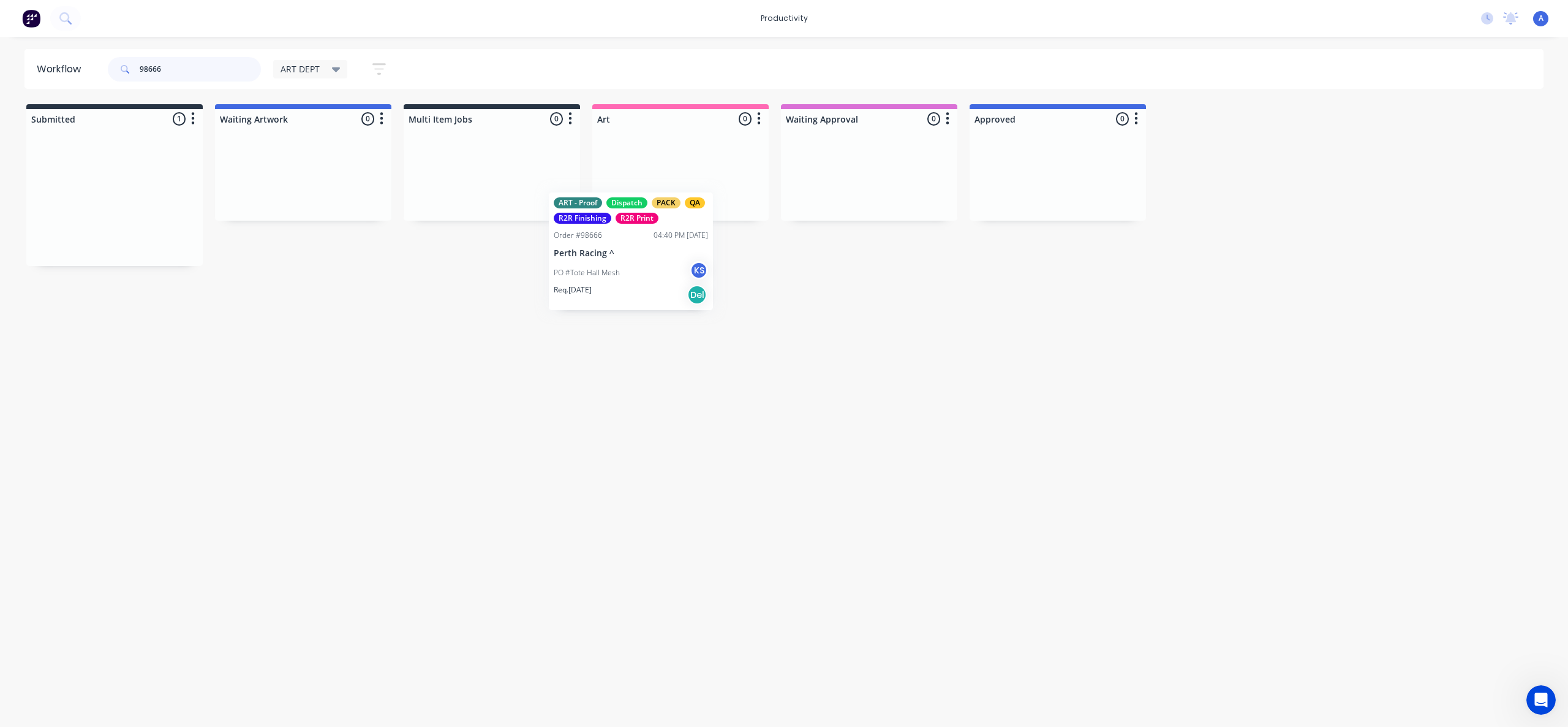
drag, startPoint x: 141, startPoint y: 197, endPoint x: 719, endPoint y: 227, distance: 578.8
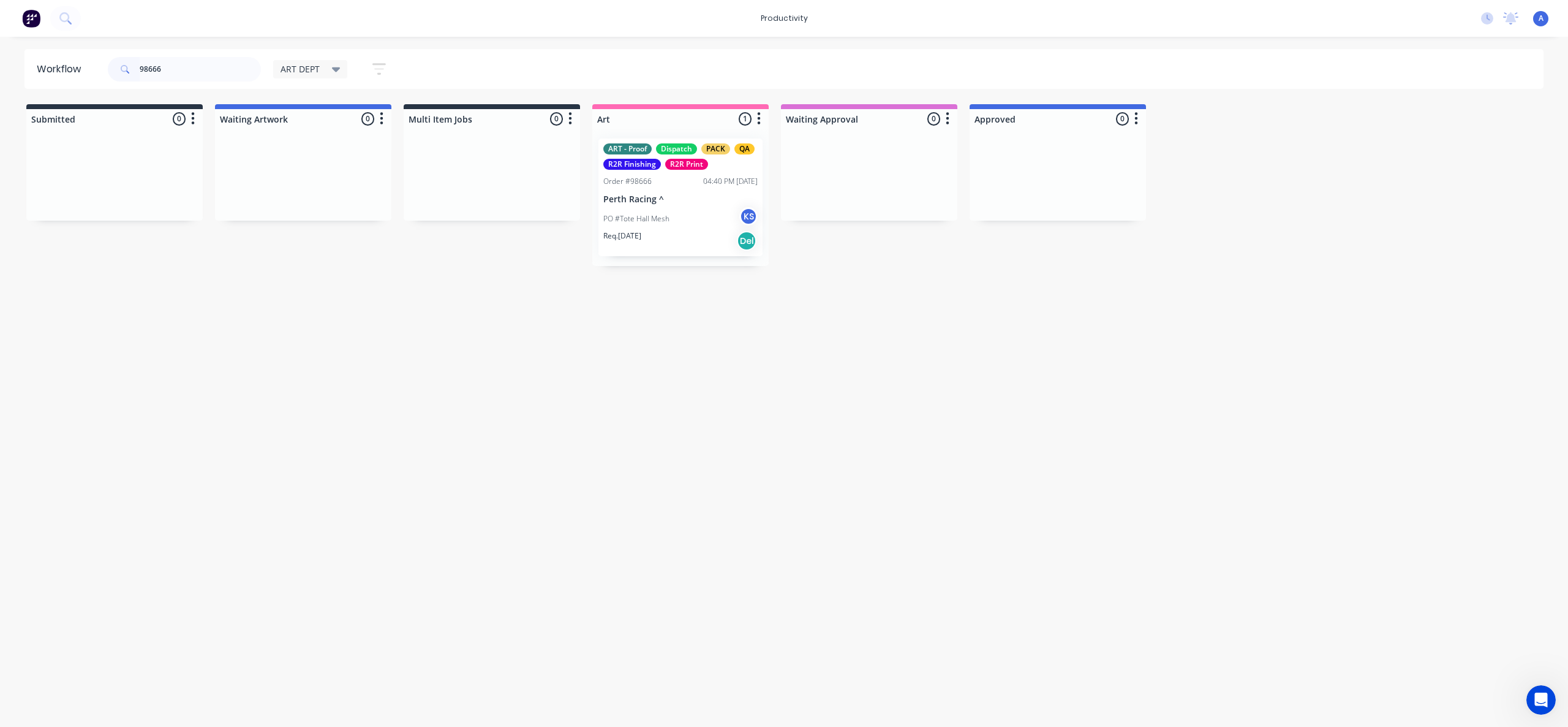
click at [684, 220] on div "PO #Tote Hall Mesh KS" at bounding box center [680, 219] width 155 height 24
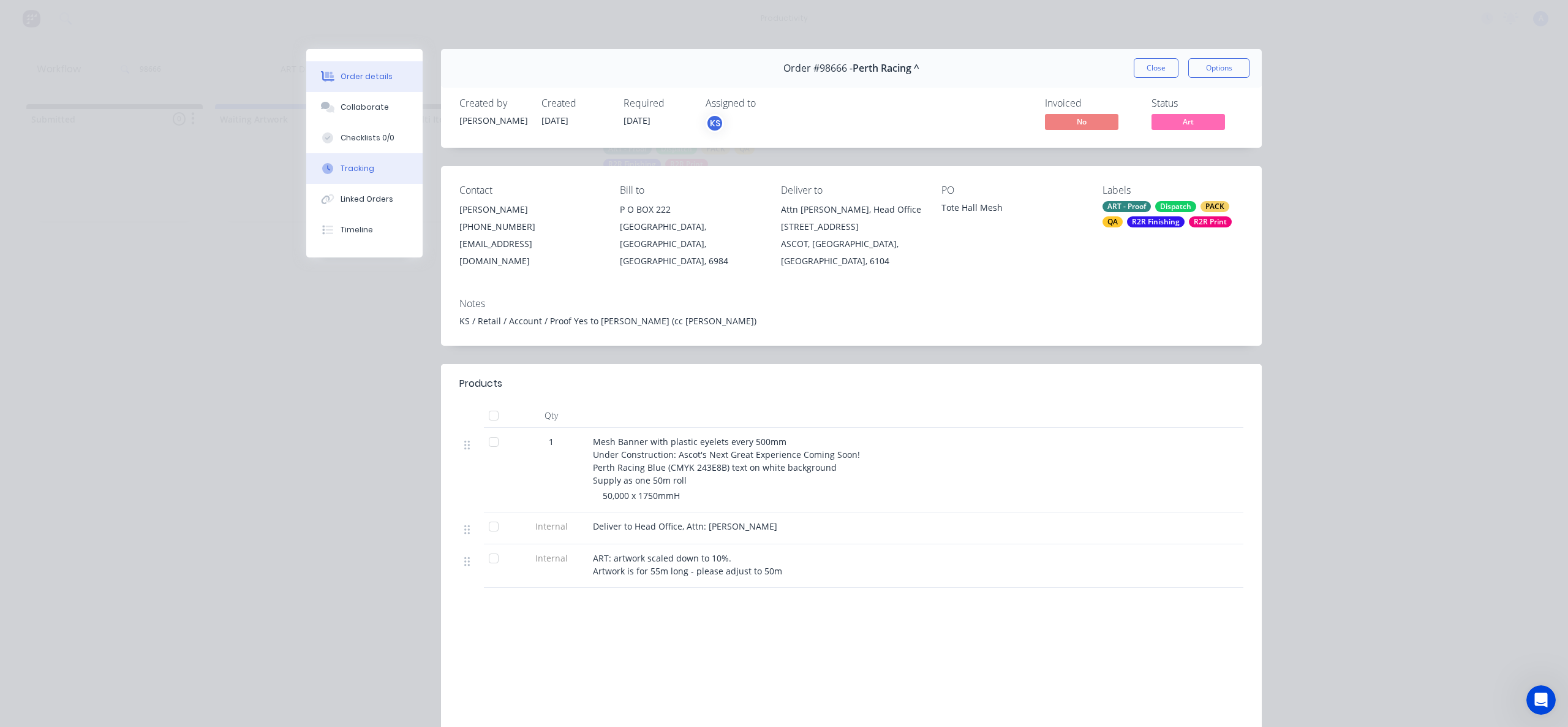
drag, startPoint x: 399, startPoint y: 161, endPoint x: 416, endPoint y: 167, distance: 18.0
click at [398, 161] on button "Tracking" at bounding box center [365, 168] width 116 height 31
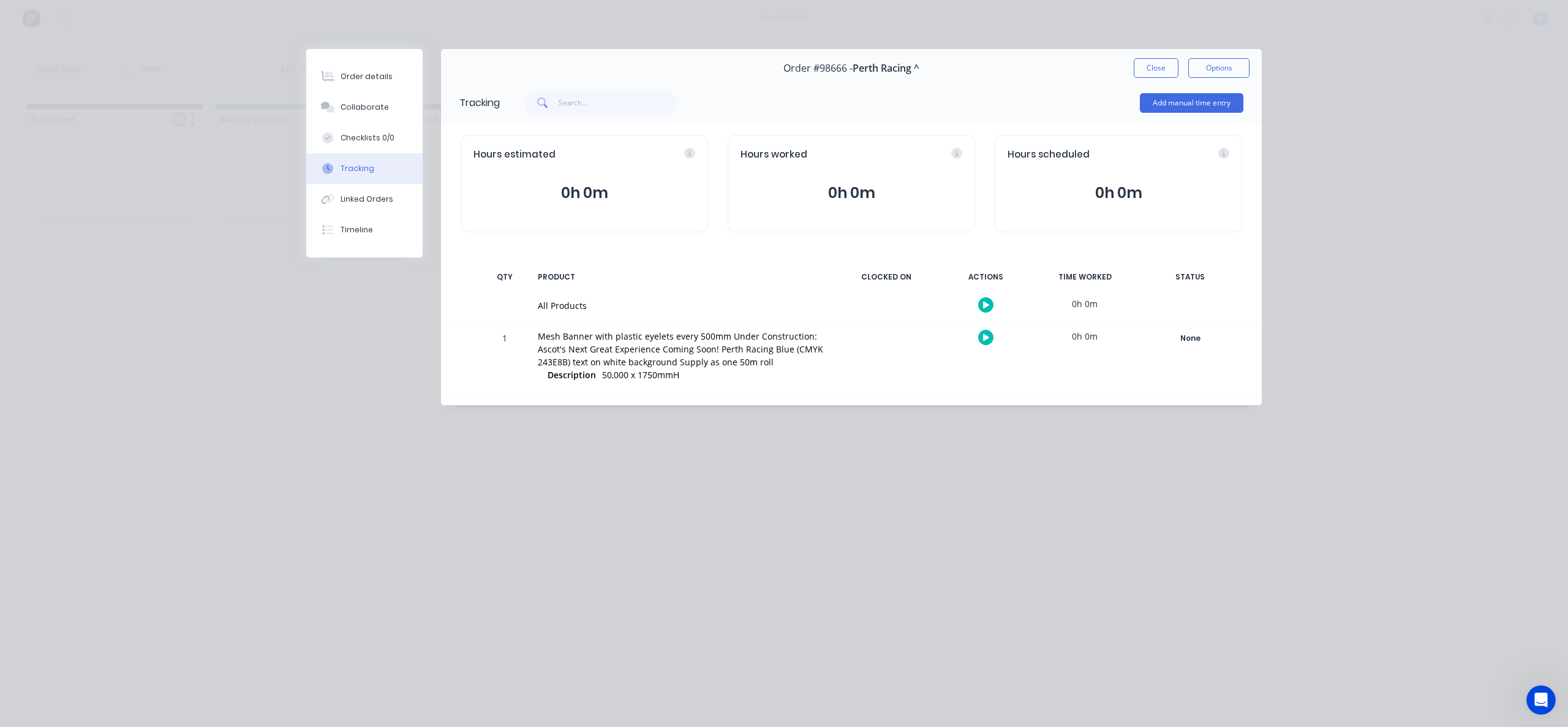
click at [984, 299] on button "button" at bounding box center [986, 305] width 15 height 15
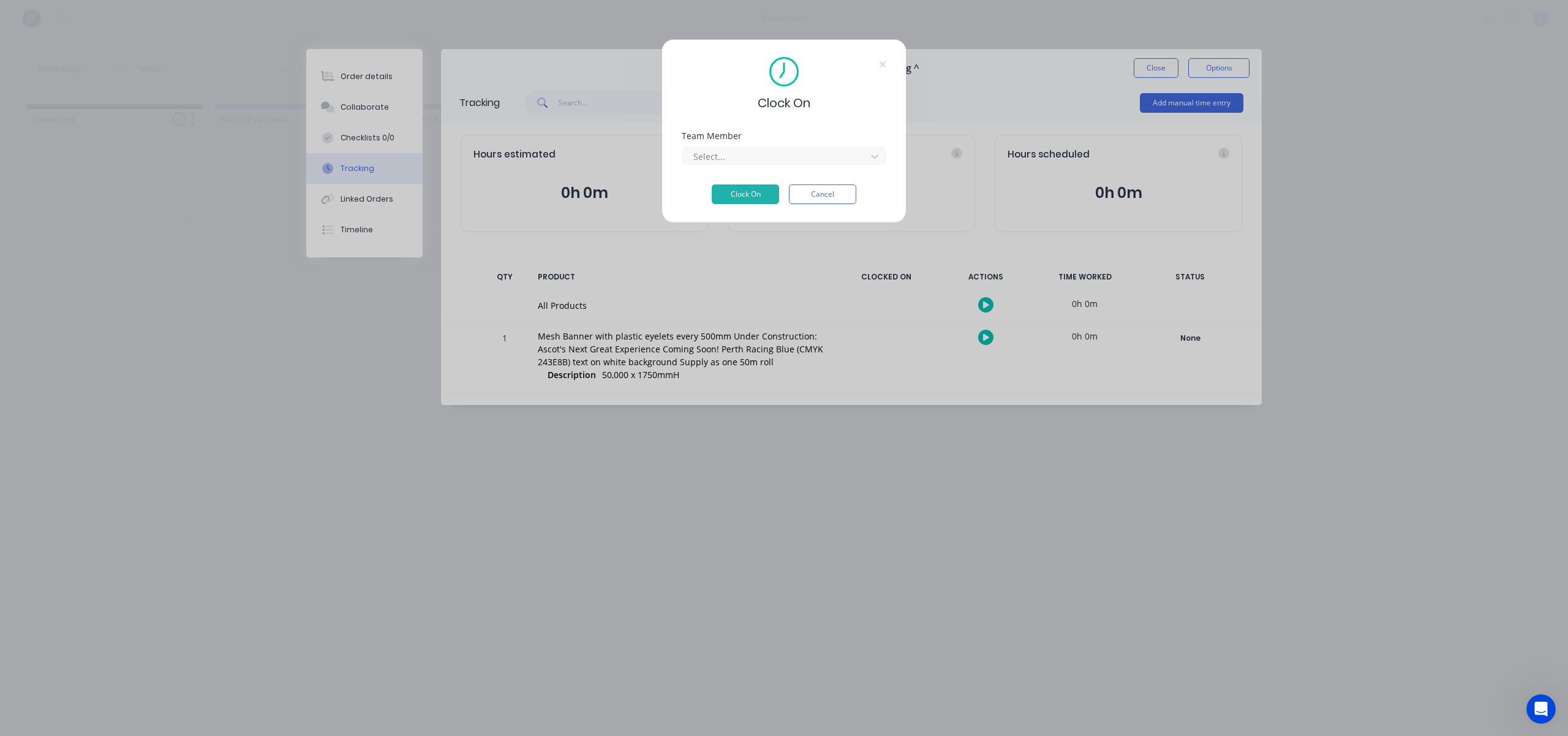
click at [863, 167] on div "Team Member Select..." at bounding box center [784, 158] width 205 height 53
click at [863, 165] on div "Select..." at bounding box center [776, 156] width 176 height 18
click at [751, 203] on button "Clock On" at bounding box center [746, 213] width 67 height 20
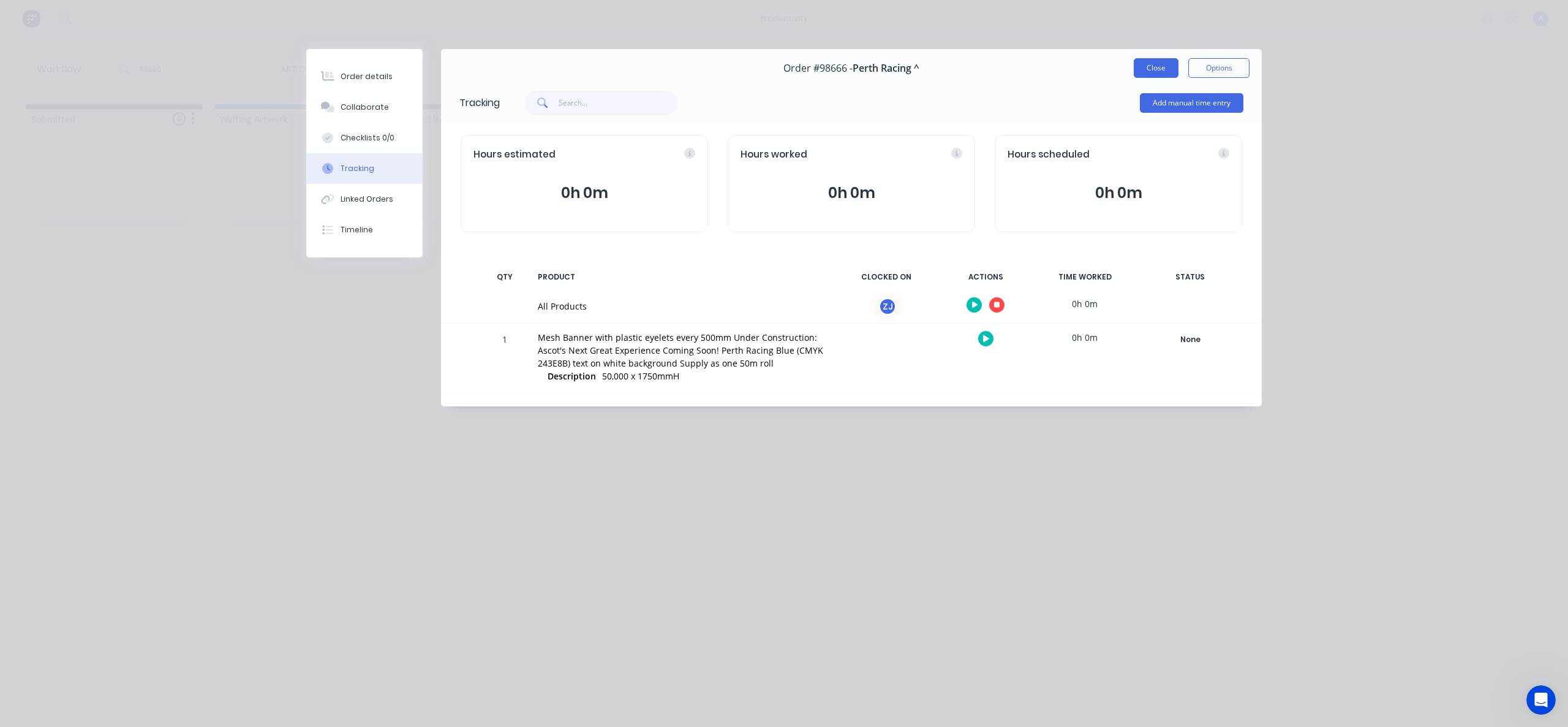
click at [1144, 68] on button "Close" at bounding box center [1156, 68] width 45 height 20
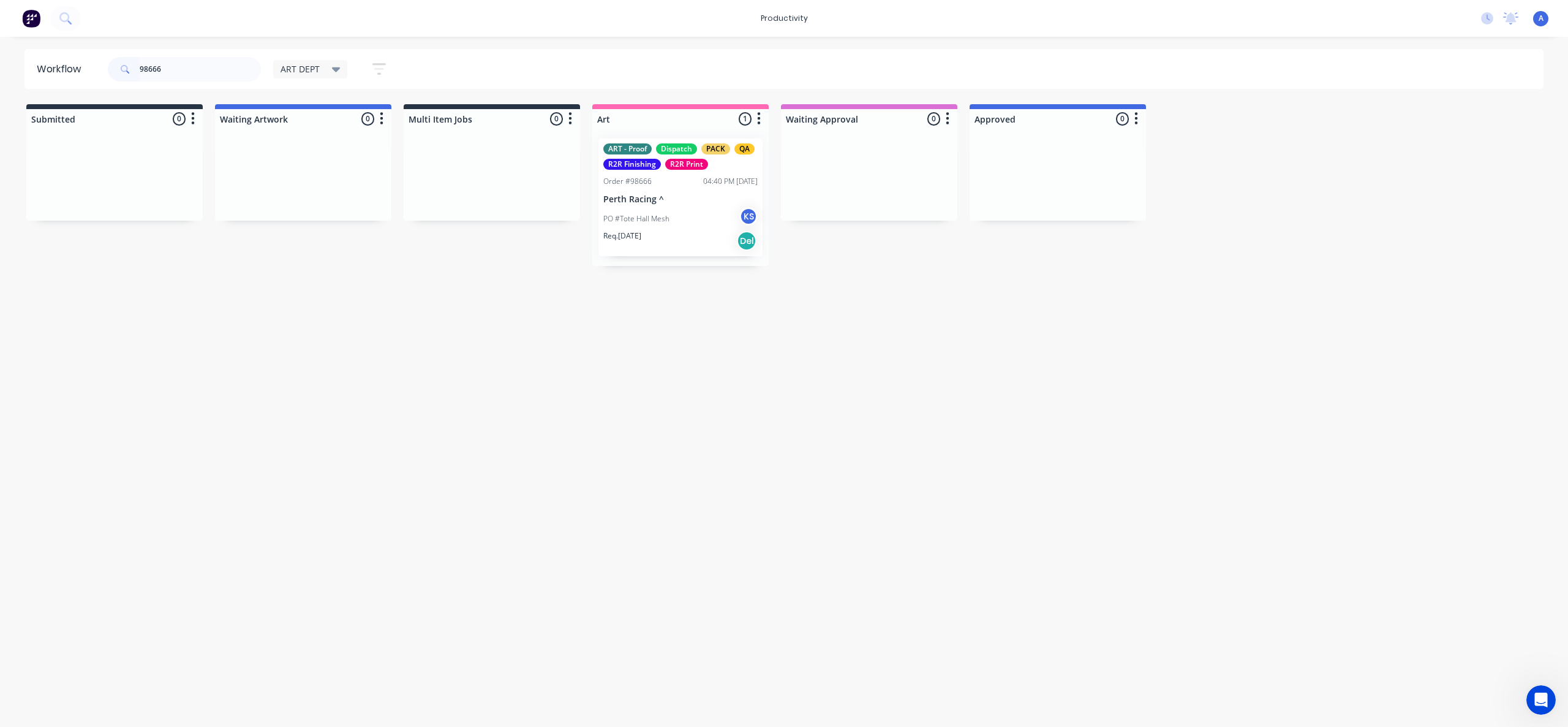
click at [652, 247] on div "Req. 02/10/25 Del" at bounding box center [680, 240] width 155 height 21
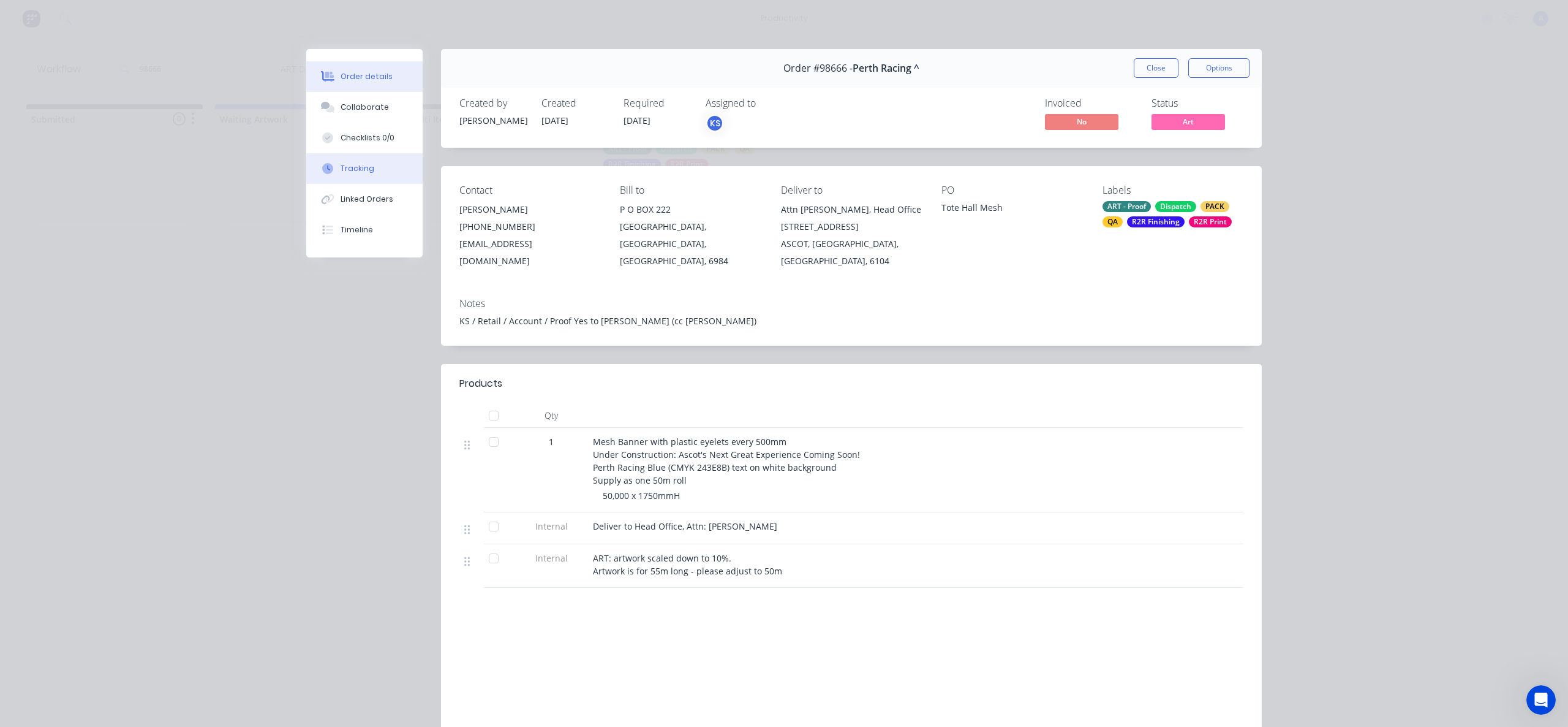
click at [341, 164] on div "Tracking" at bounding box center [357, 168] width 34 height 11
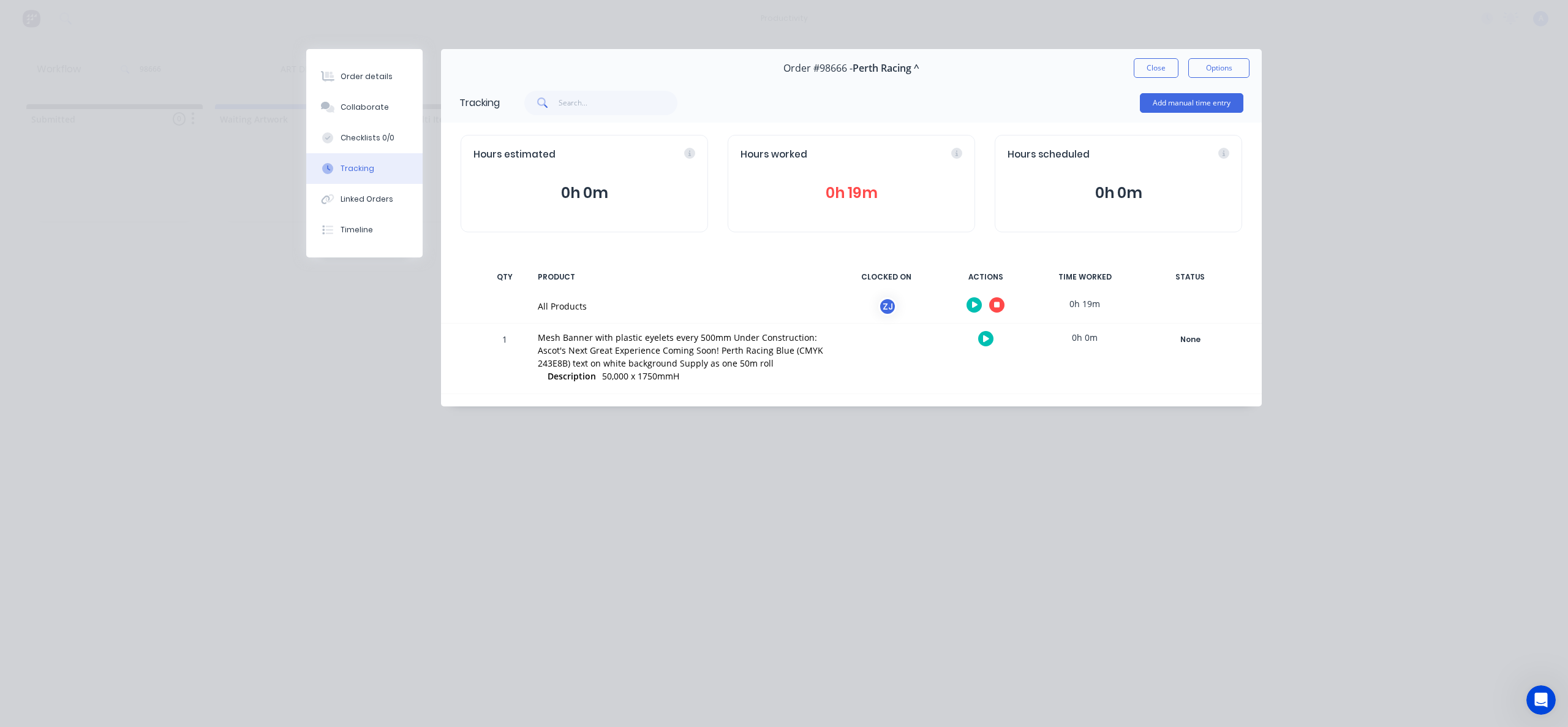
click at [998, 298] on button "button" at bounding box center [997, 305] width 15 height 15
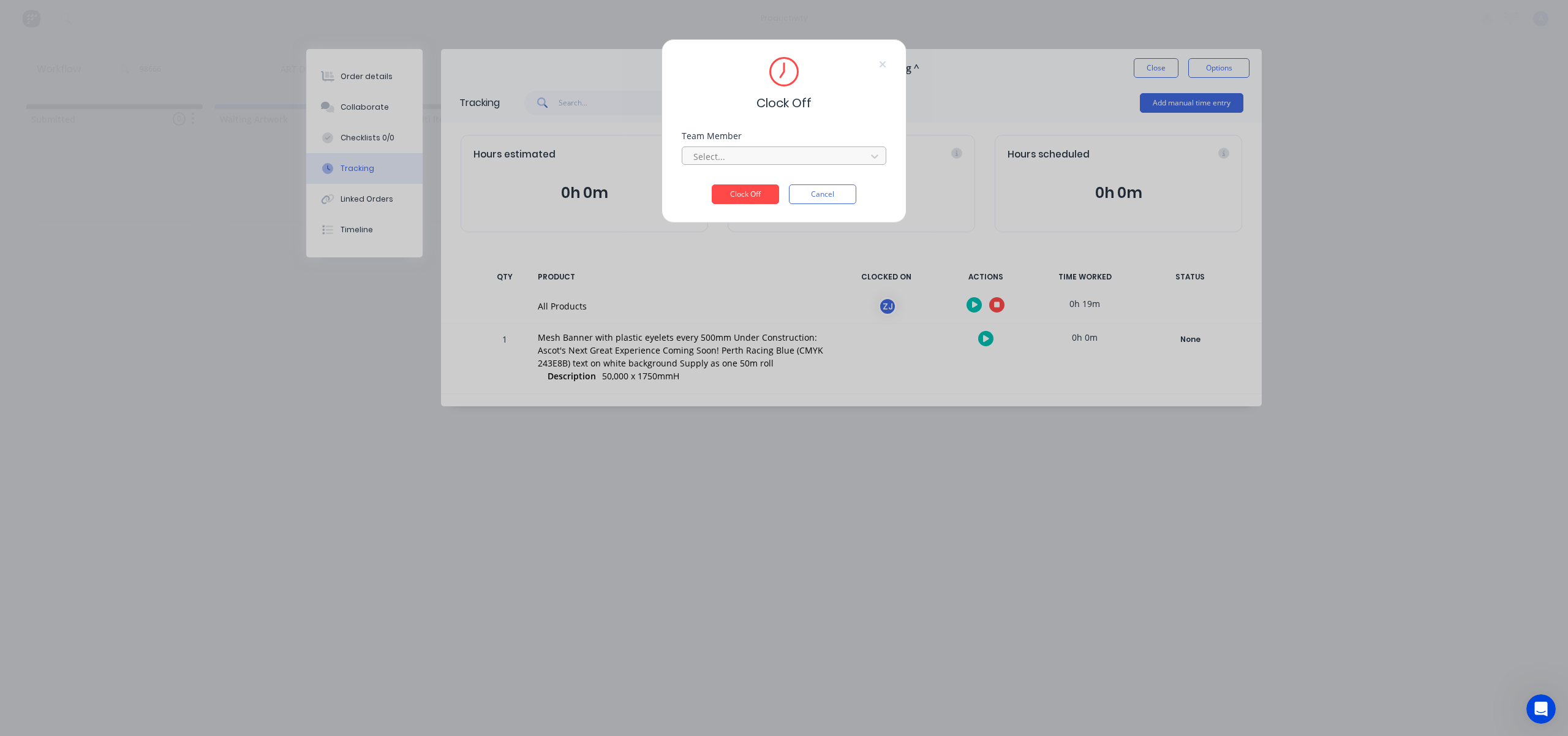
click at [860, 151] on div "Select..." at bounding box center [776, 156] width 176 height 18
click at [790, 662] on div "Zoe Johnston" at bounding box center [784, 669] width 1568 height 13
click at [731, 192] on button "Clock Off" at bounding box center [746, 195] width 67 height 20
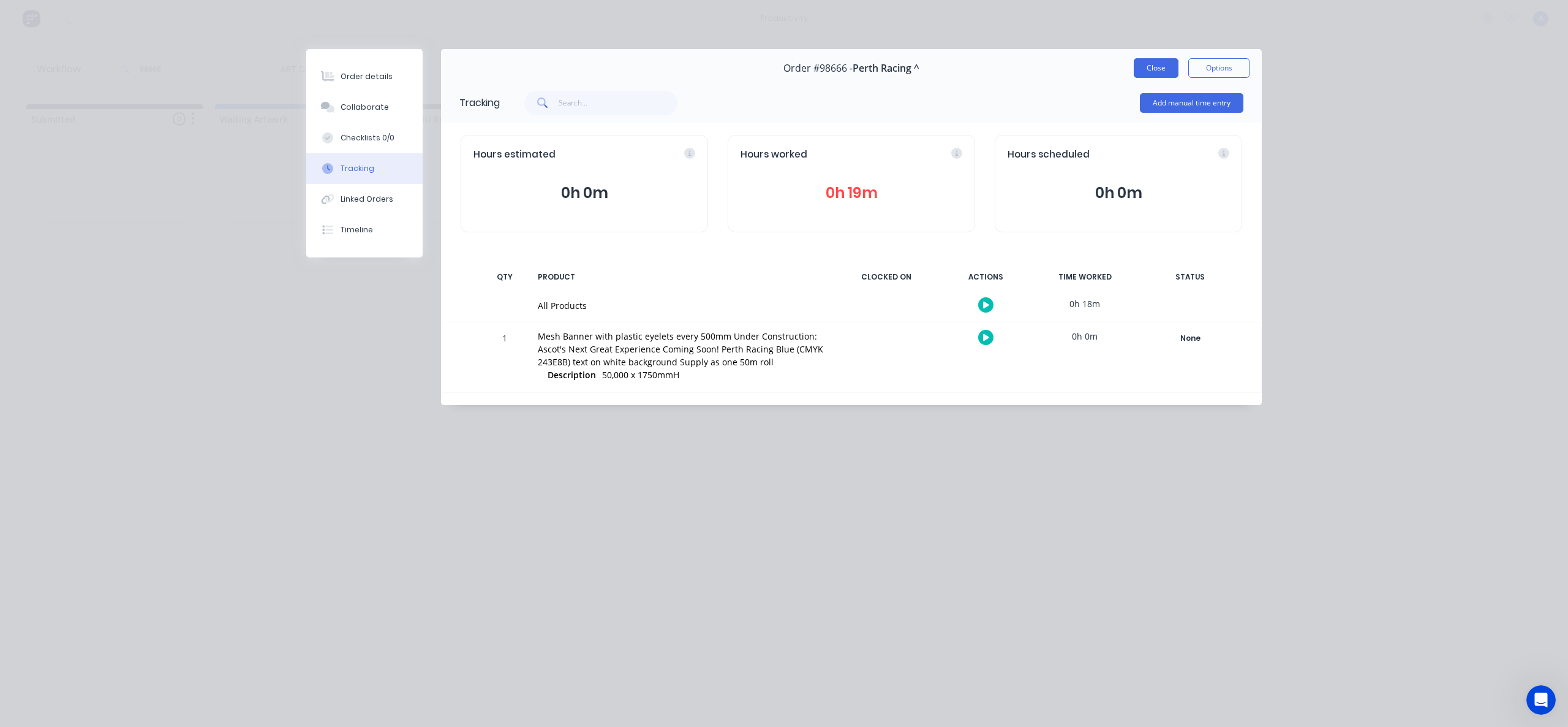
click at [1172, 74] on button "Close" at bounding box center [1156, 68] width 45 height 20
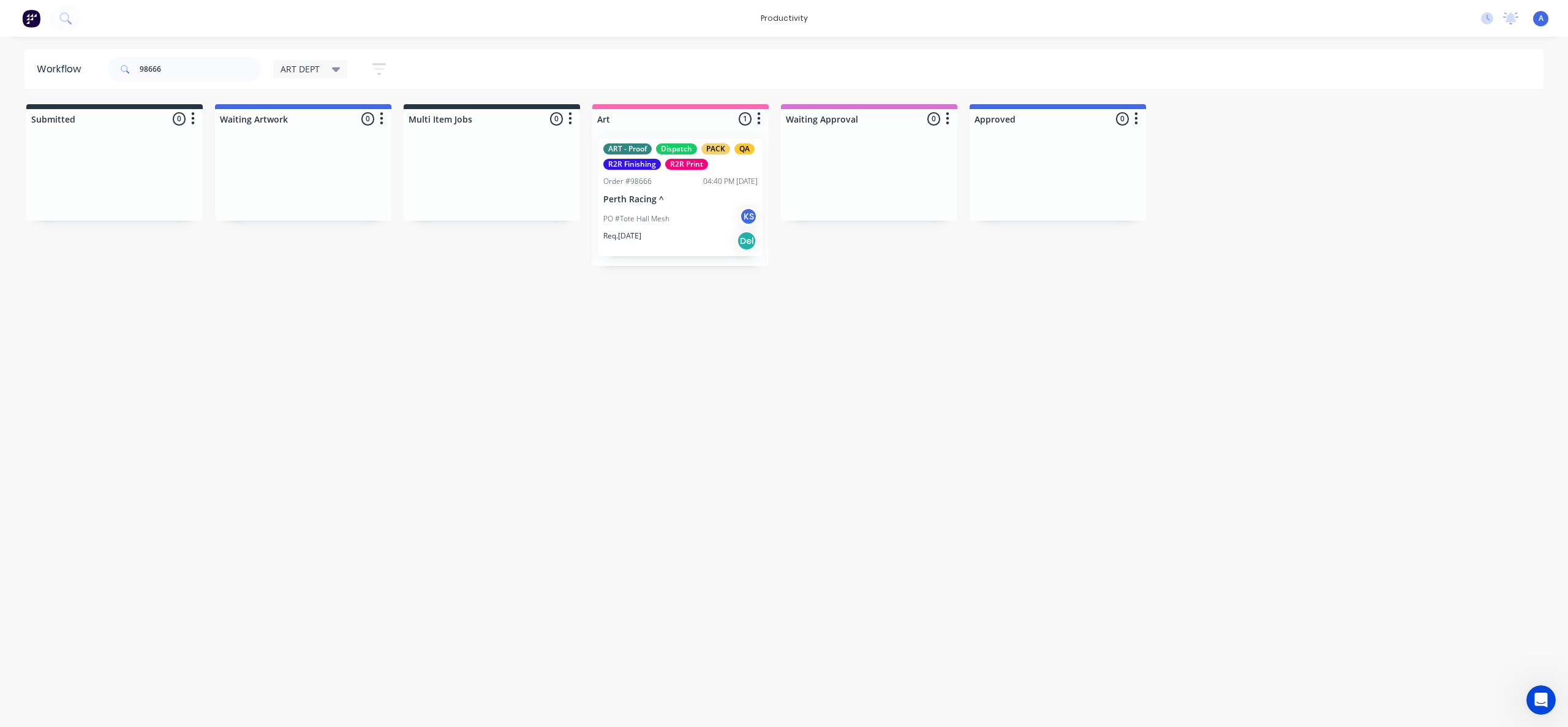
click at [1255, 377] on div "Workflow 98666 ART DEPT Save new view None edit ART DEPT (Default) edit Banner …" at bounding box center [784, 376] width 1568 height 653
click at [1182, 365] on div "Workflow 98666 ART DEPT Save new view None edit ART DEPT (Default) edit Banner …" at bounding box center [784, 376] width 1568 height 653
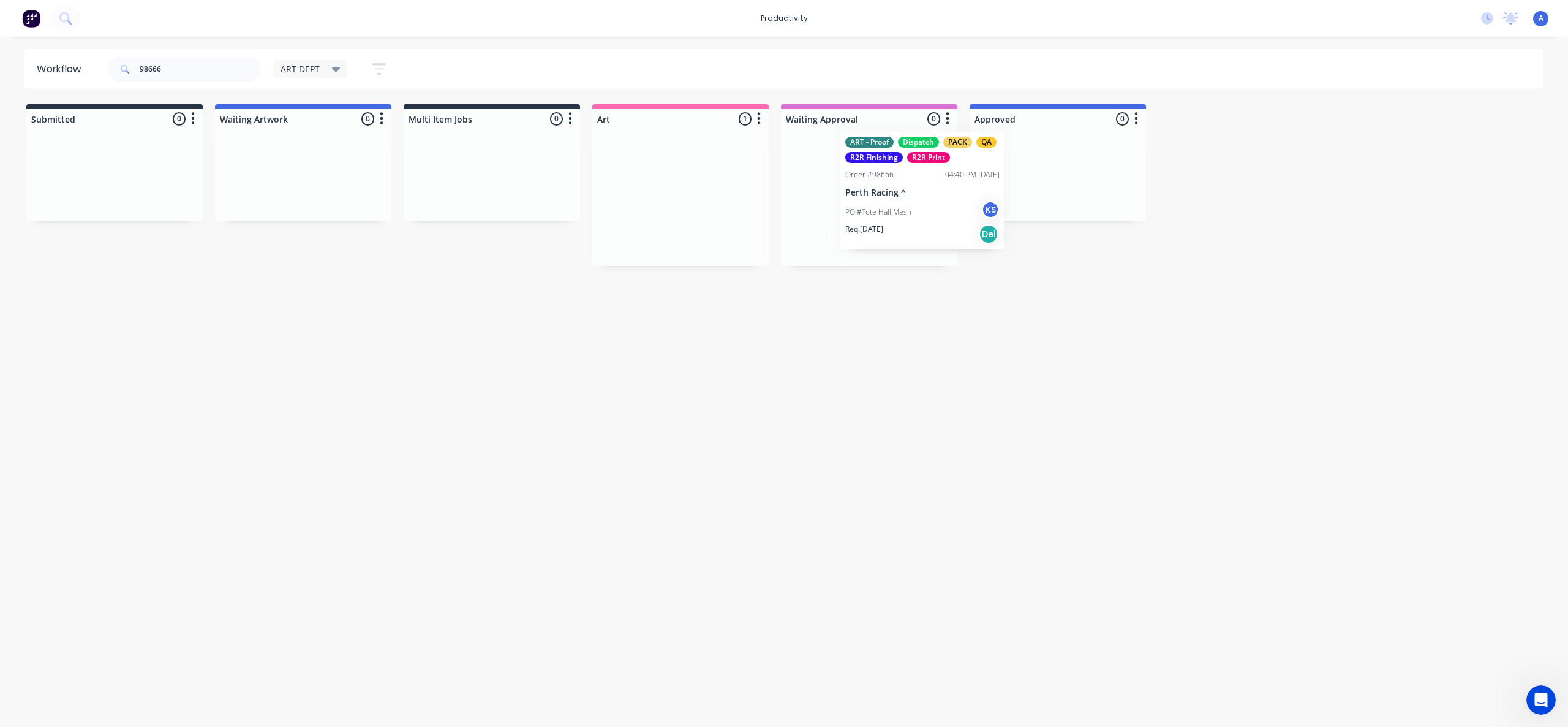
drag, startPoint x: 661, startPoint y: 218, endPoint x: 880, endPoint y: 220, distance: 219.0
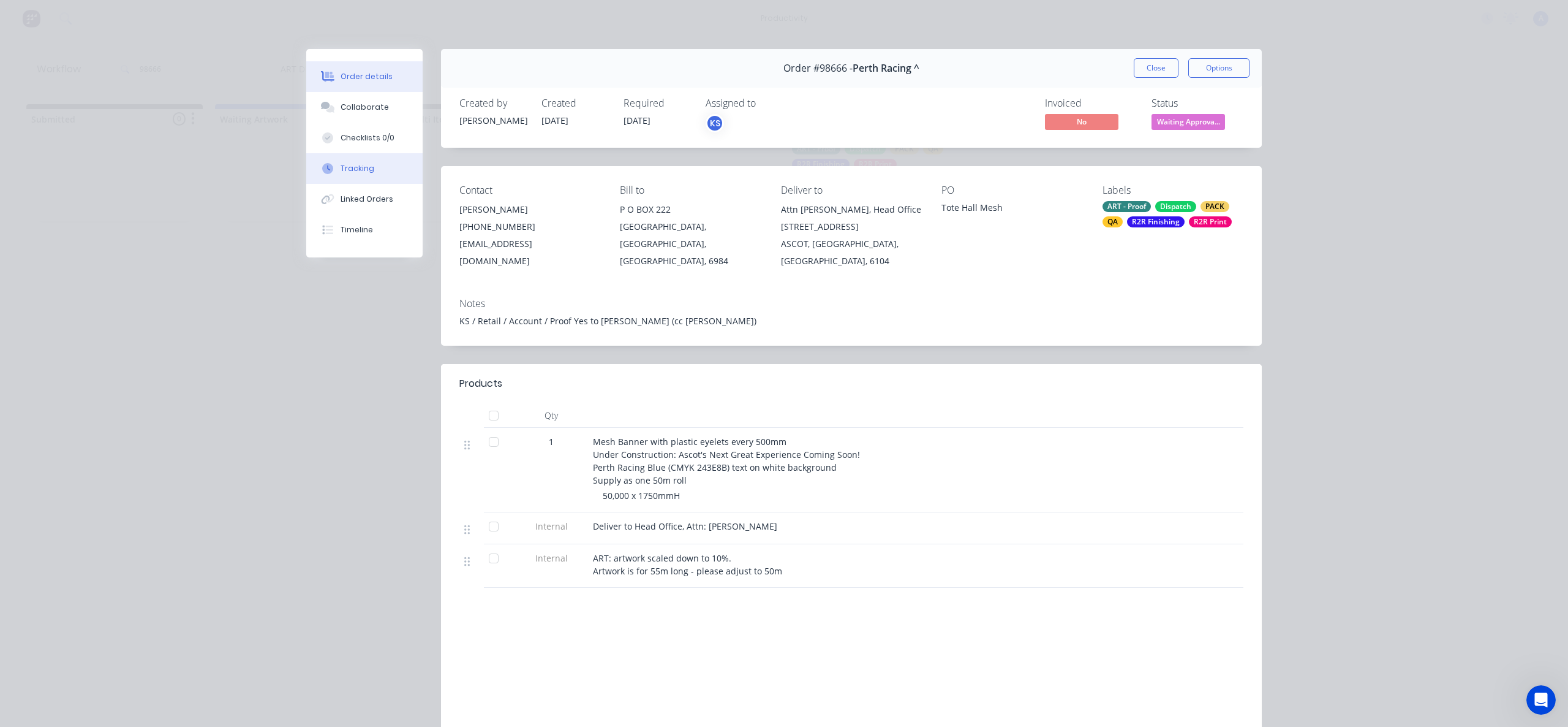
click at [358, 177] on button "Tracking" at bounding box center [365, 168] width 116 height 31
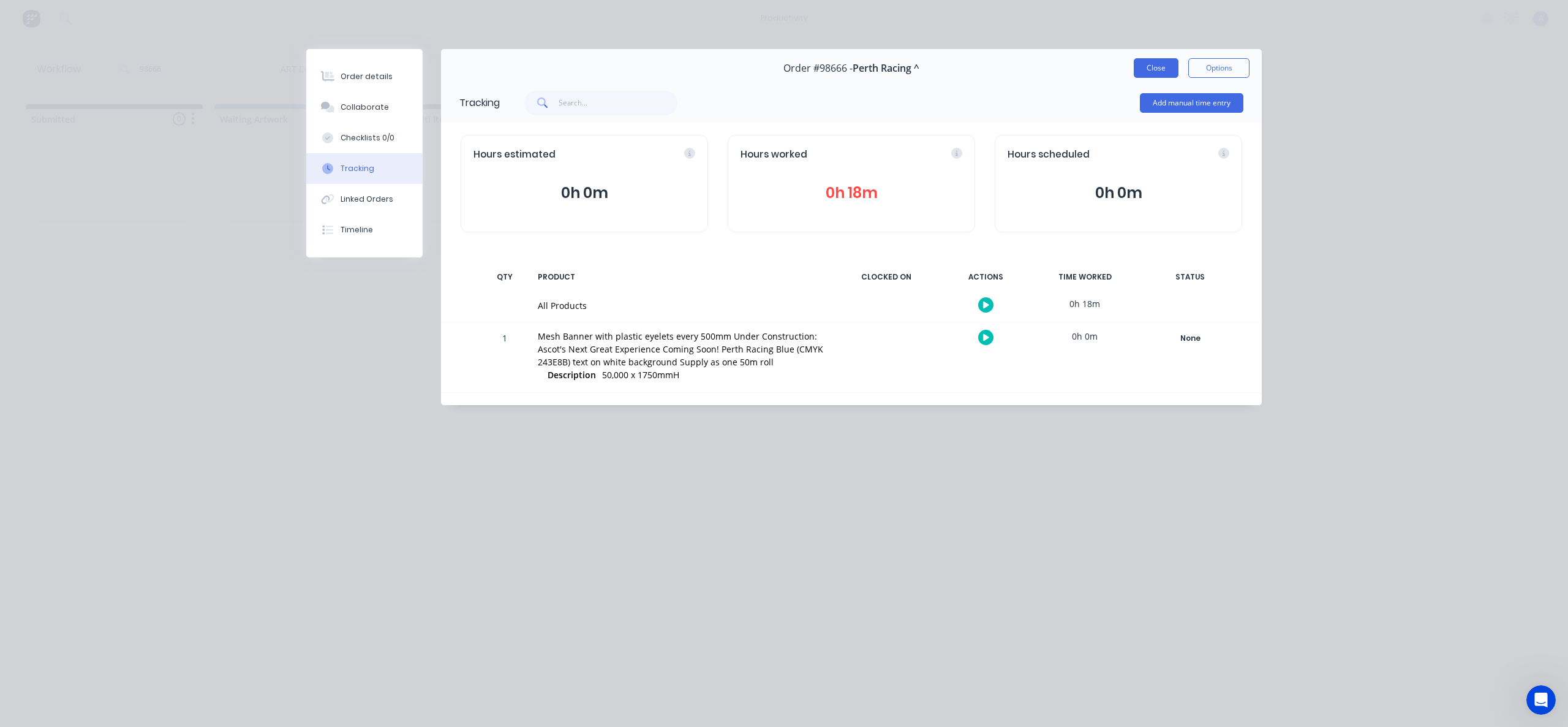
click at [1151, 71] on button "Close" at bounding box center [1156, 68] width 45 height 20
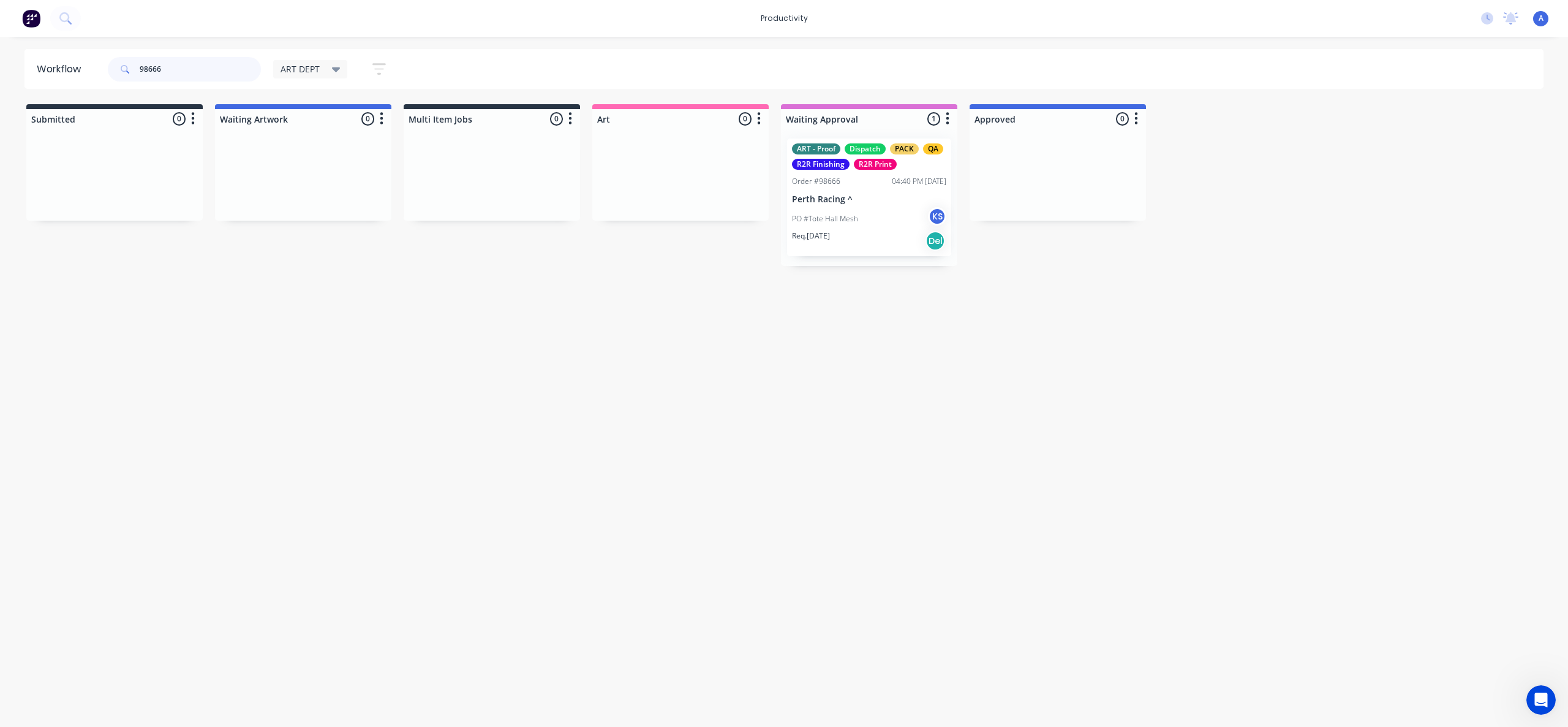
click at [196, 72] on input "98666" at bounding box center [200, 69] width 121 height 25
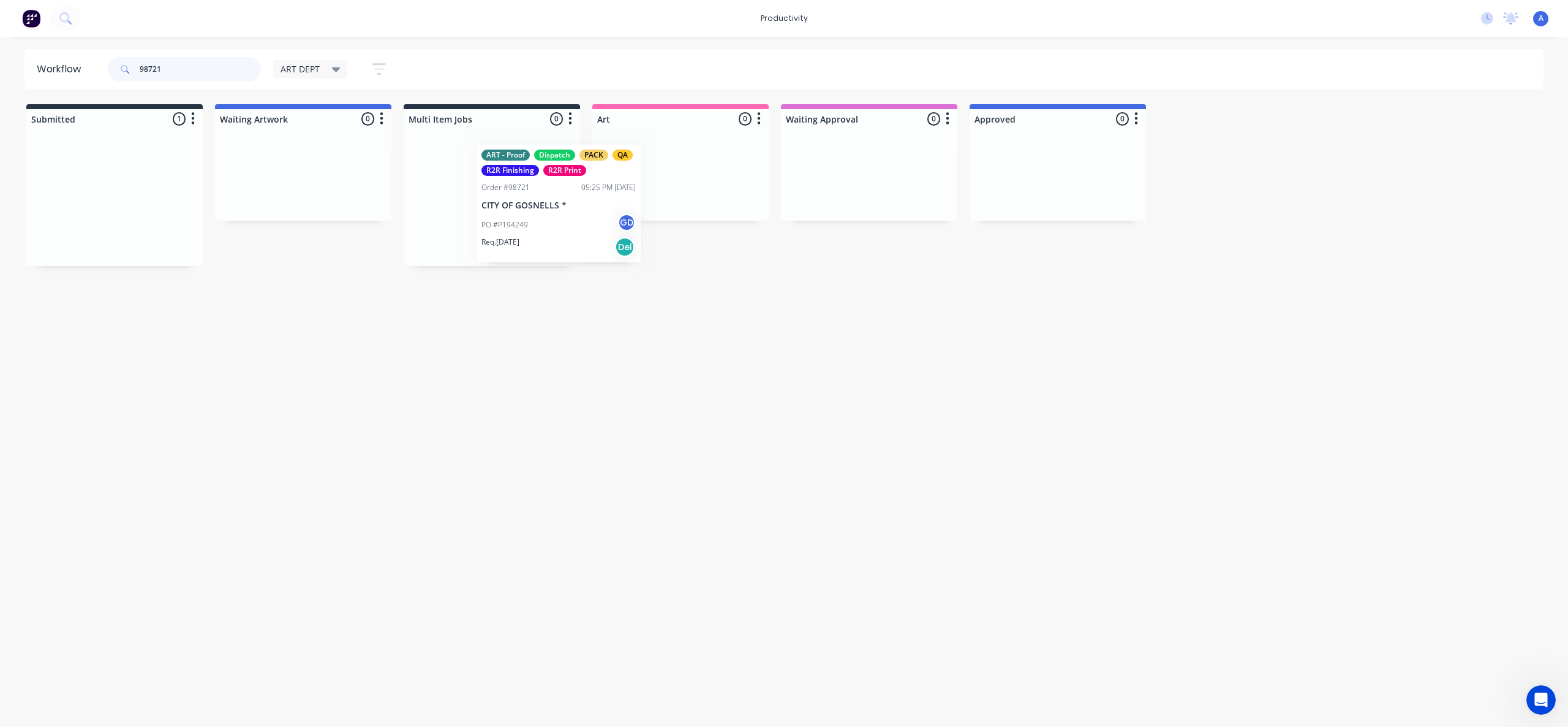
drag, startPoint x: 361, startPoint y: 215, endPoint x: 672, endPoint y: 211, distance: 311.0
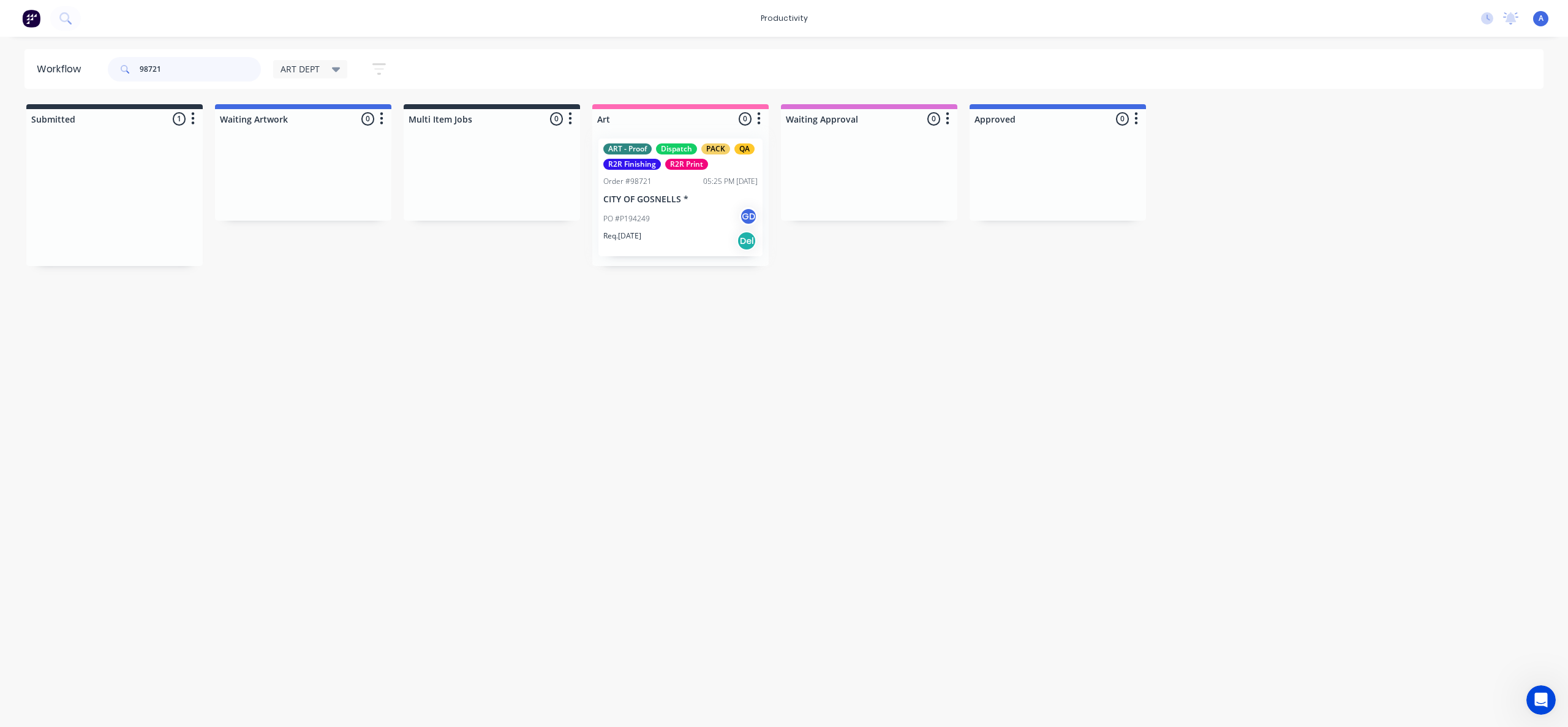
type input "98721"
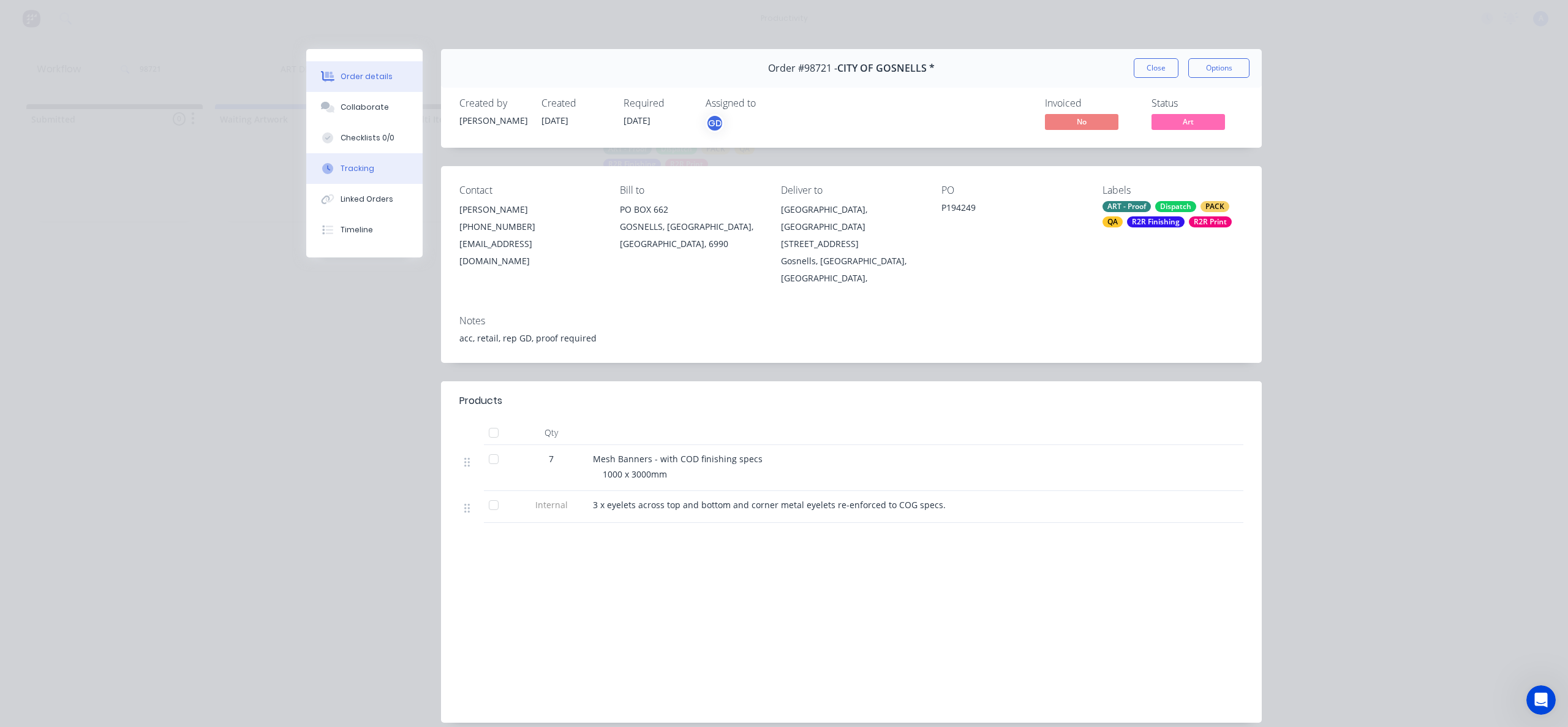
click at [329, 167] on div at bounding box center [327, 168] width 18 height 11
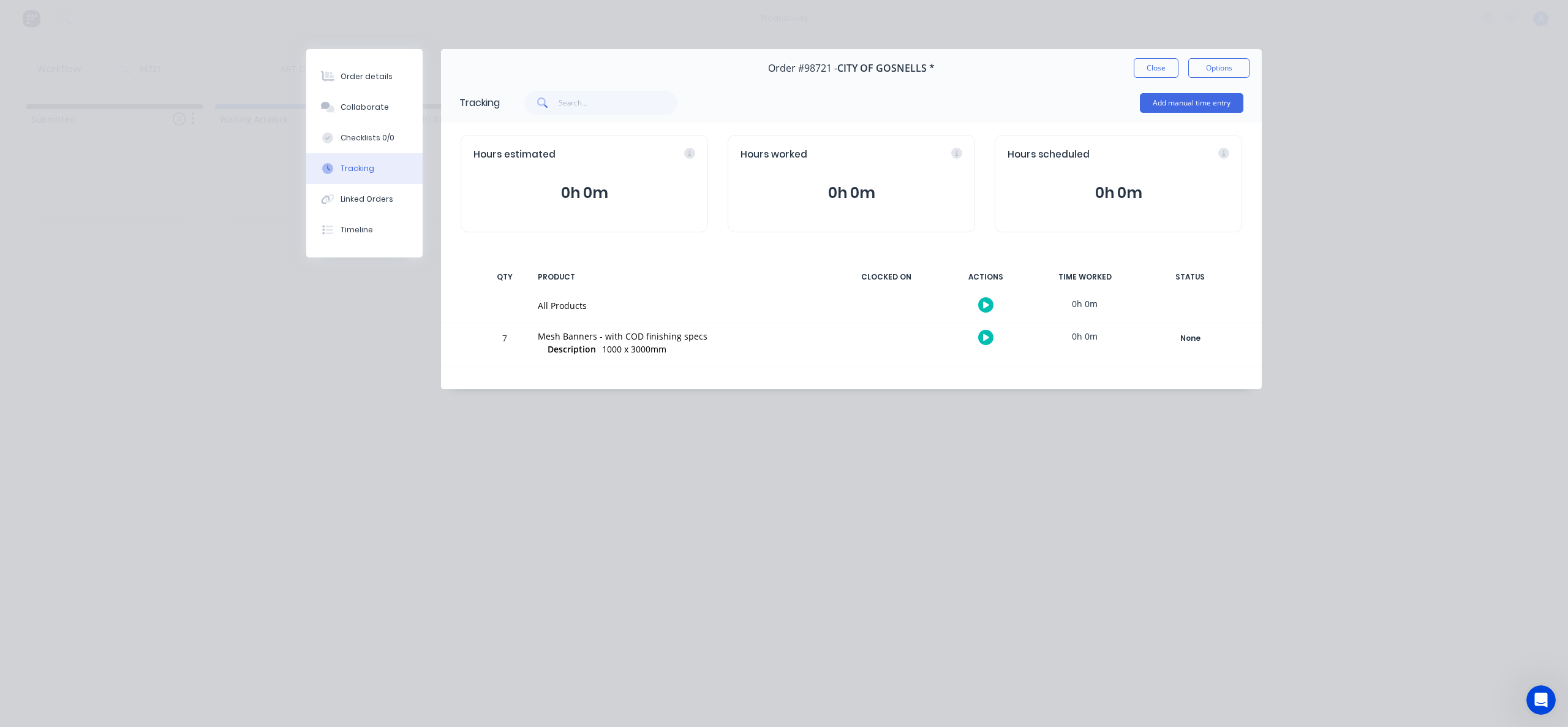
click at [990, 306] on button "button" at bounding box center [986, 305] width 15 height 15
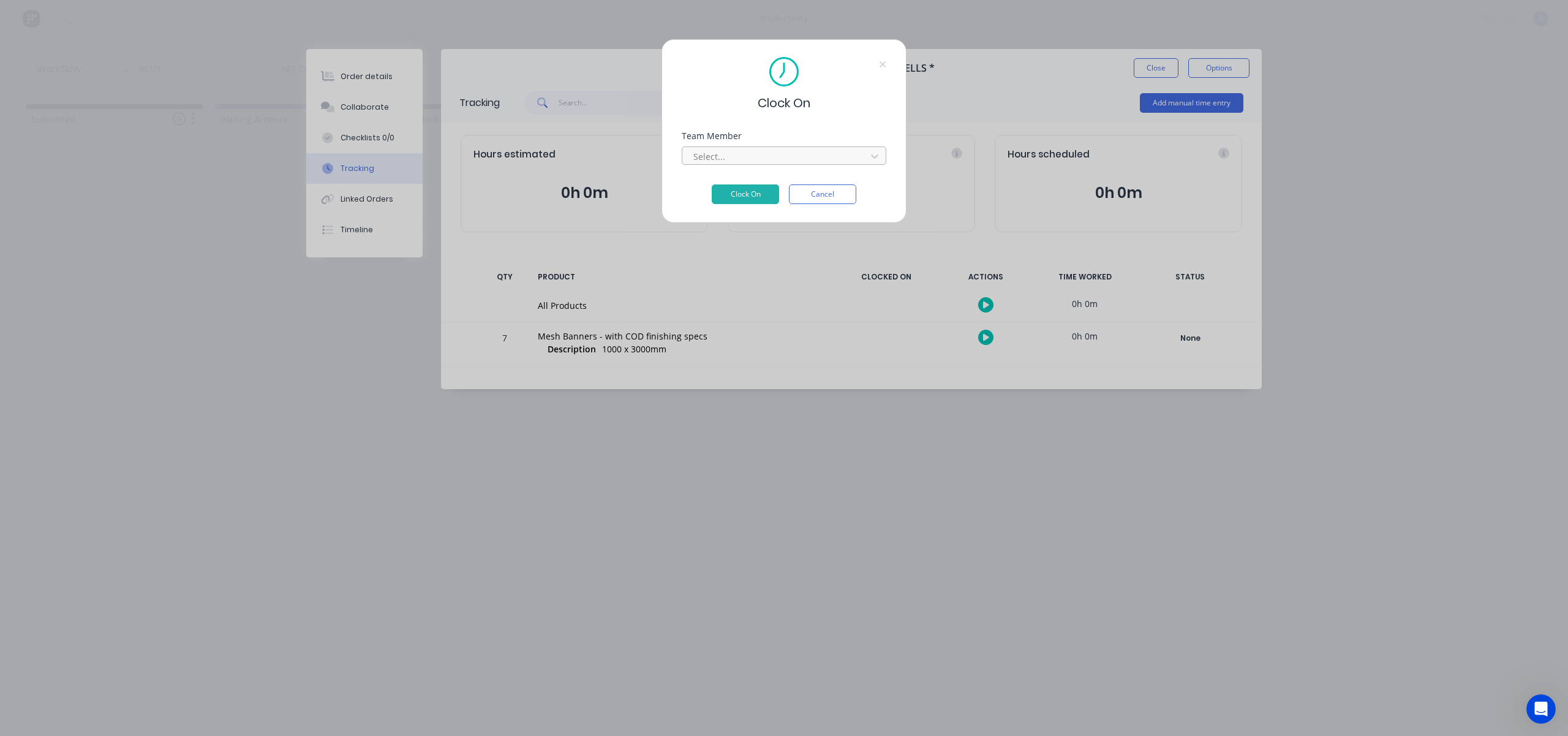
click at [839, 156] on div at bounding box center [776, 156] width 168 height 15
drag, startPoint x: 767, startPoint y: 190, endPoint x: 778, endPoint y: 183, distance: 13.0
click at [767, 203] on button "Clock On" at bounding box center [746, 213] width 67 height 20
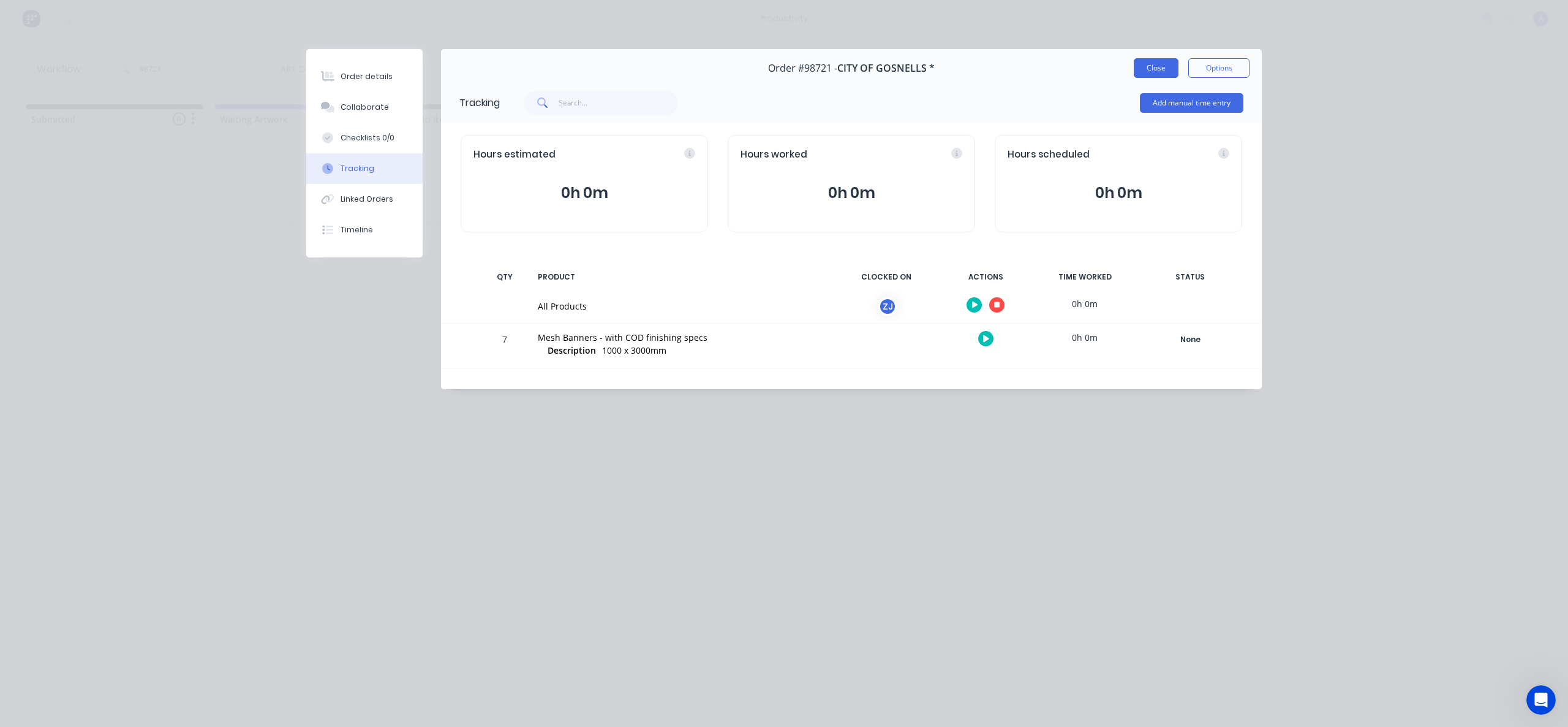
click at [1141, 66] on button "Close" at bounding box center [1156, 68] width 45 height 20
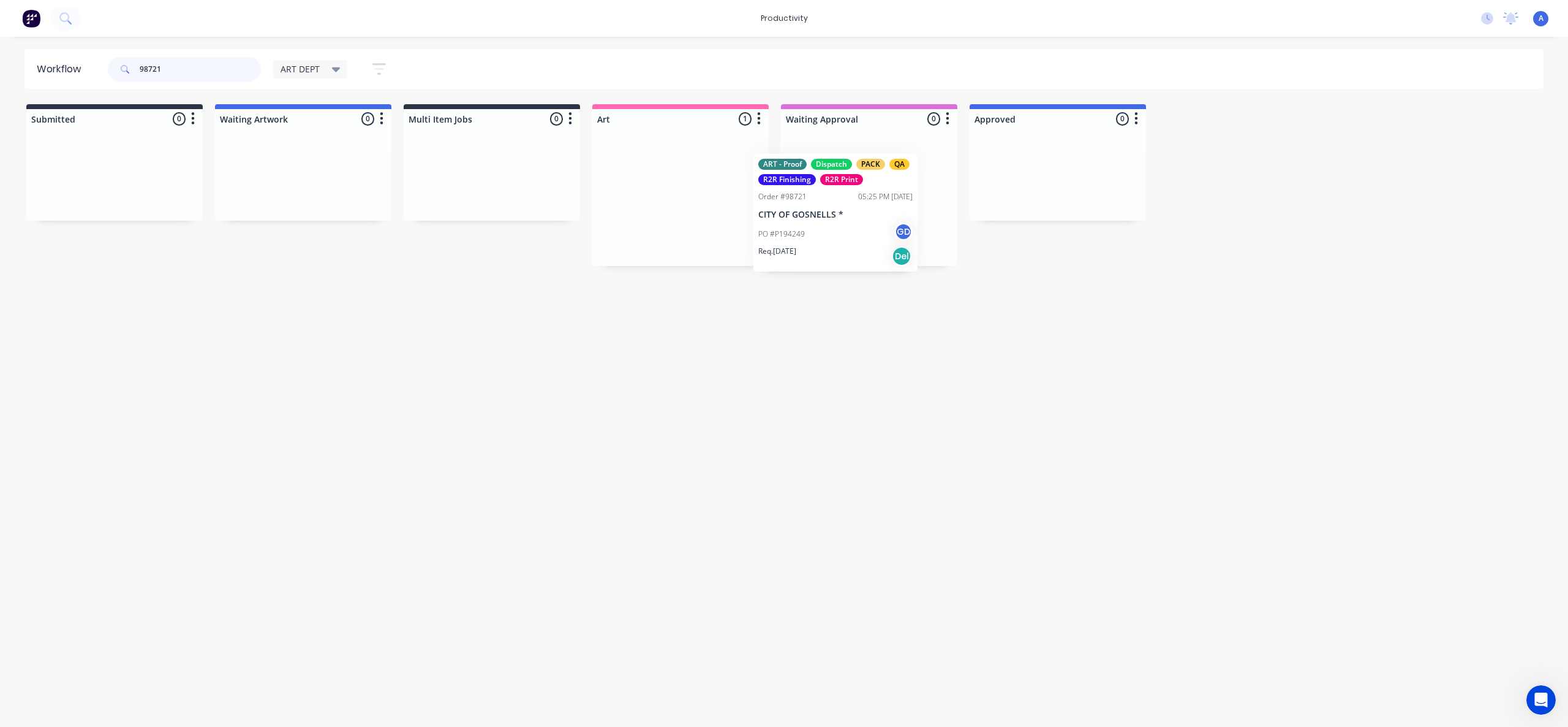
drag, startPoint x: 738, startPoint y: 232, endPoint x: 902, endPoint y: 247, distance: 164.7
click at [873, 238] on div "Req. 02/10/25 Del" at bounding box center [869, 240] width 155 height 21
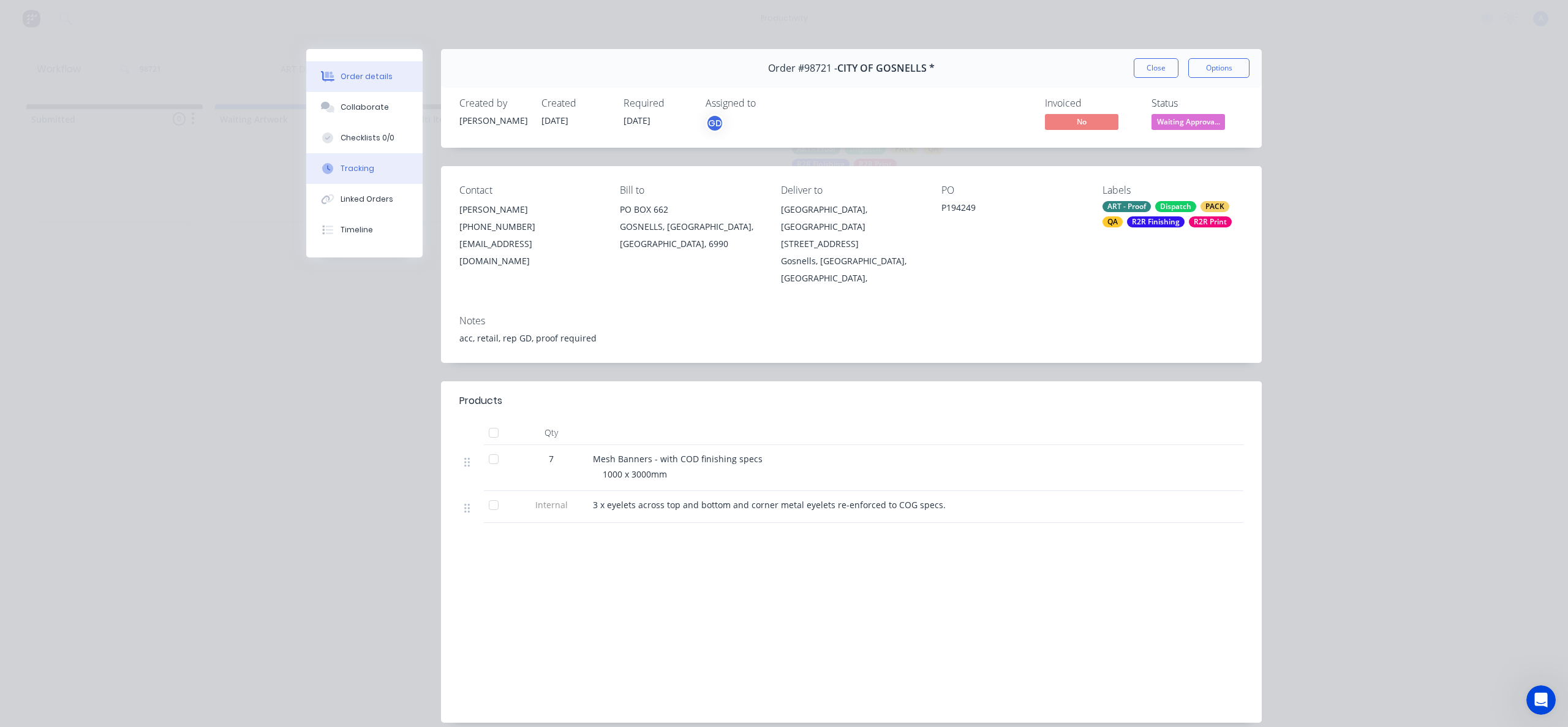
click at [386, 163] on button "Tracking" at bounding box center [365, 168] width 116 height 31
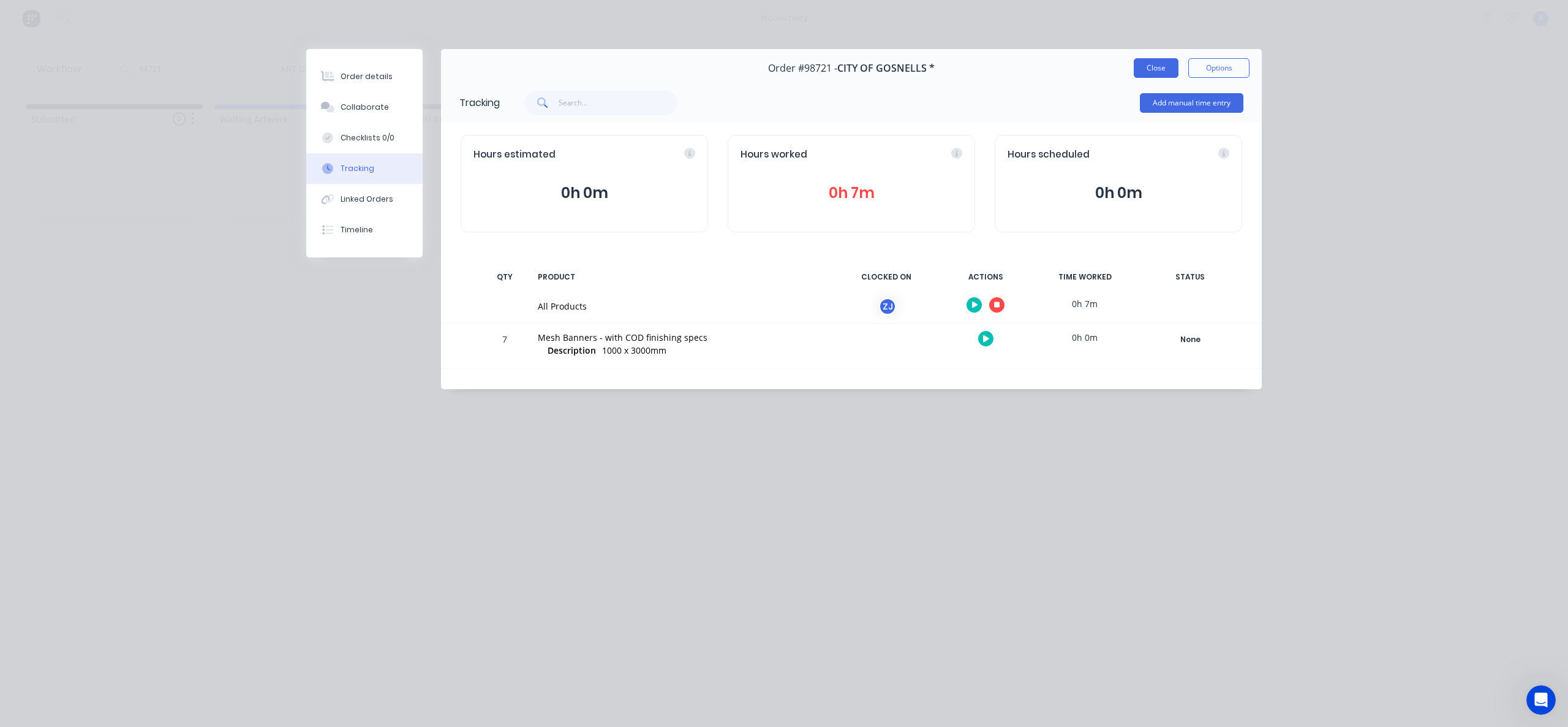
click at [1154, 61] on button "Close" at bounding box center [1156, 68] width 45 height 20
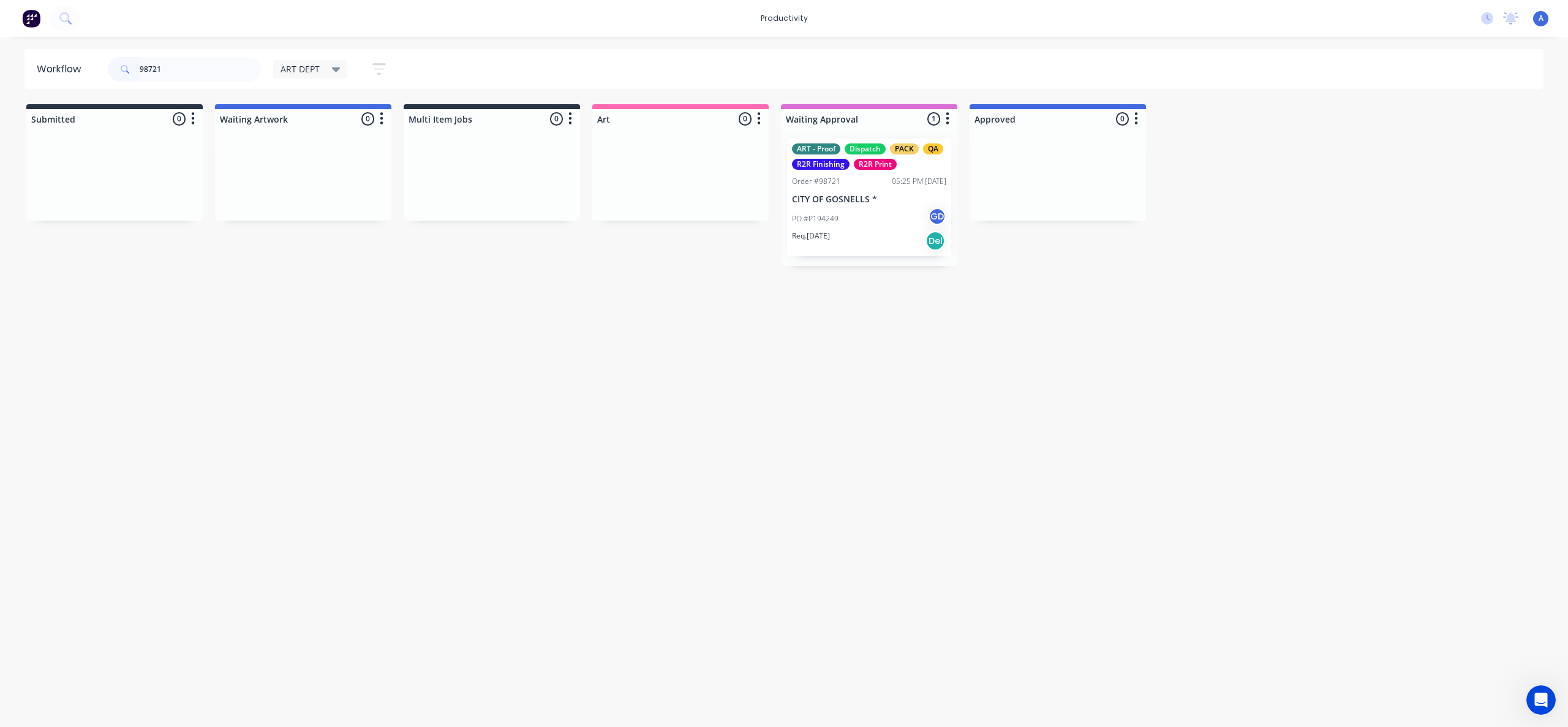
click at [780, 405] on div "Workflow 98721 ART DEPT Save new view None edit ART DEPT (Default) edit Banner …" at bounding box center [784, 376] width 1568 height 653
click at [853, 239] on div "Req. 02/10/25 Del" at bounding box center [869, 240] width 155 height 21
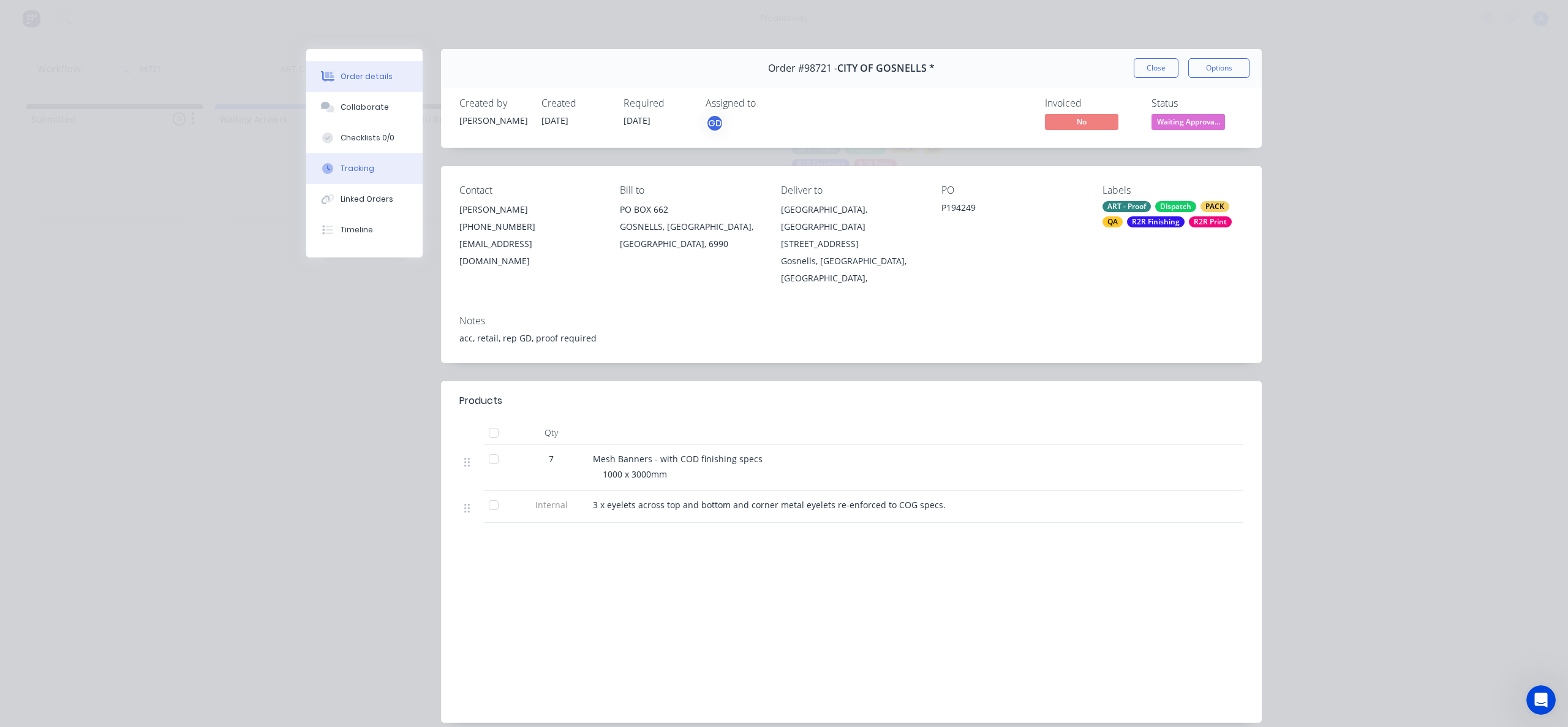
click at [365, 171] on div "Tracking" at bounding box center [357, 168] width 34 height 11
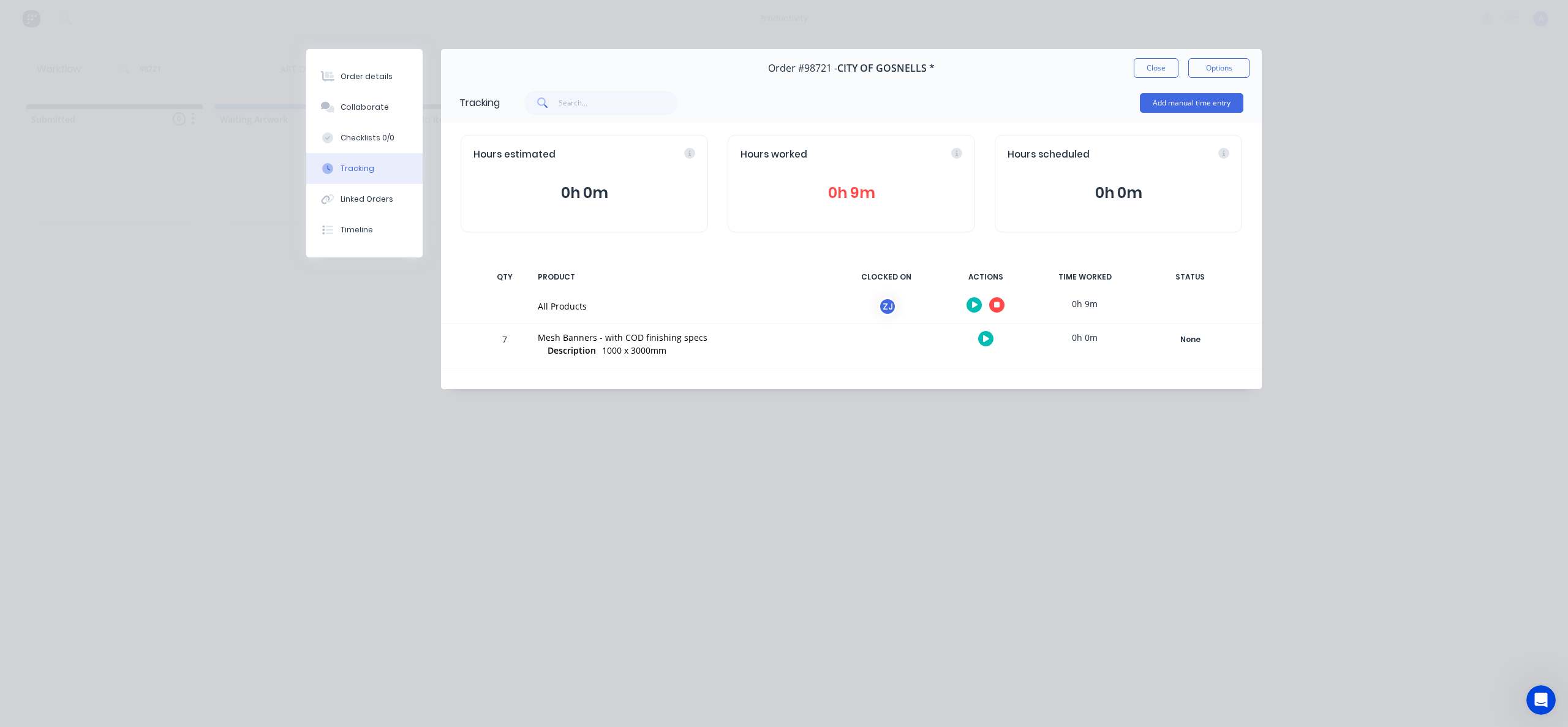
click at [998, 301] on icon "button" at bounding box center [997, 305] width 6 height 8
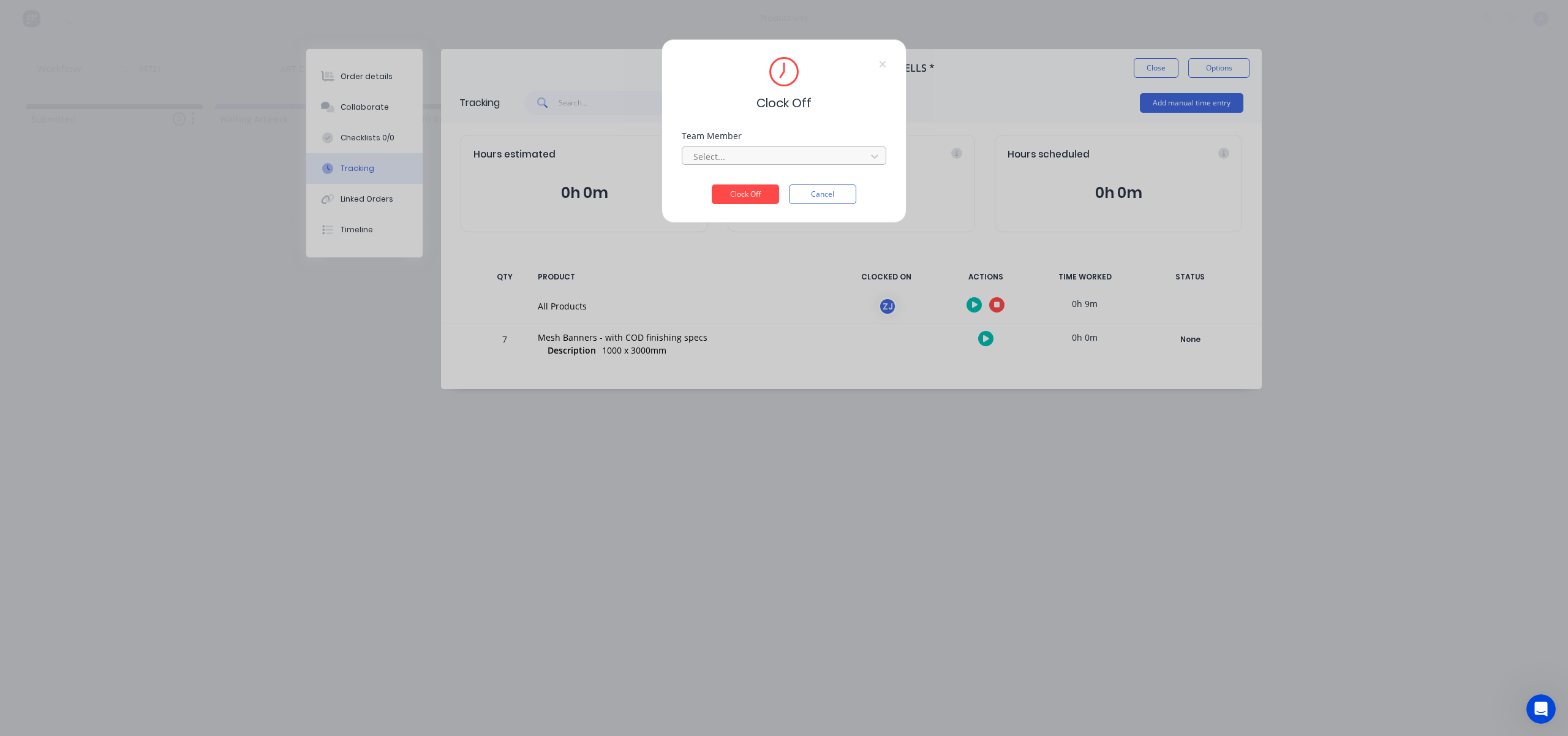
click at [839, 160] on div at bounding box center [776, 156] width 168 height 15
click at [772, 662] on div "Zoe Johnston" at bounding box center [784, 669] width 1568 height 13
click at [752, 203] on button "Clock Off" at bounding box center [746, 213] width 67 height 20
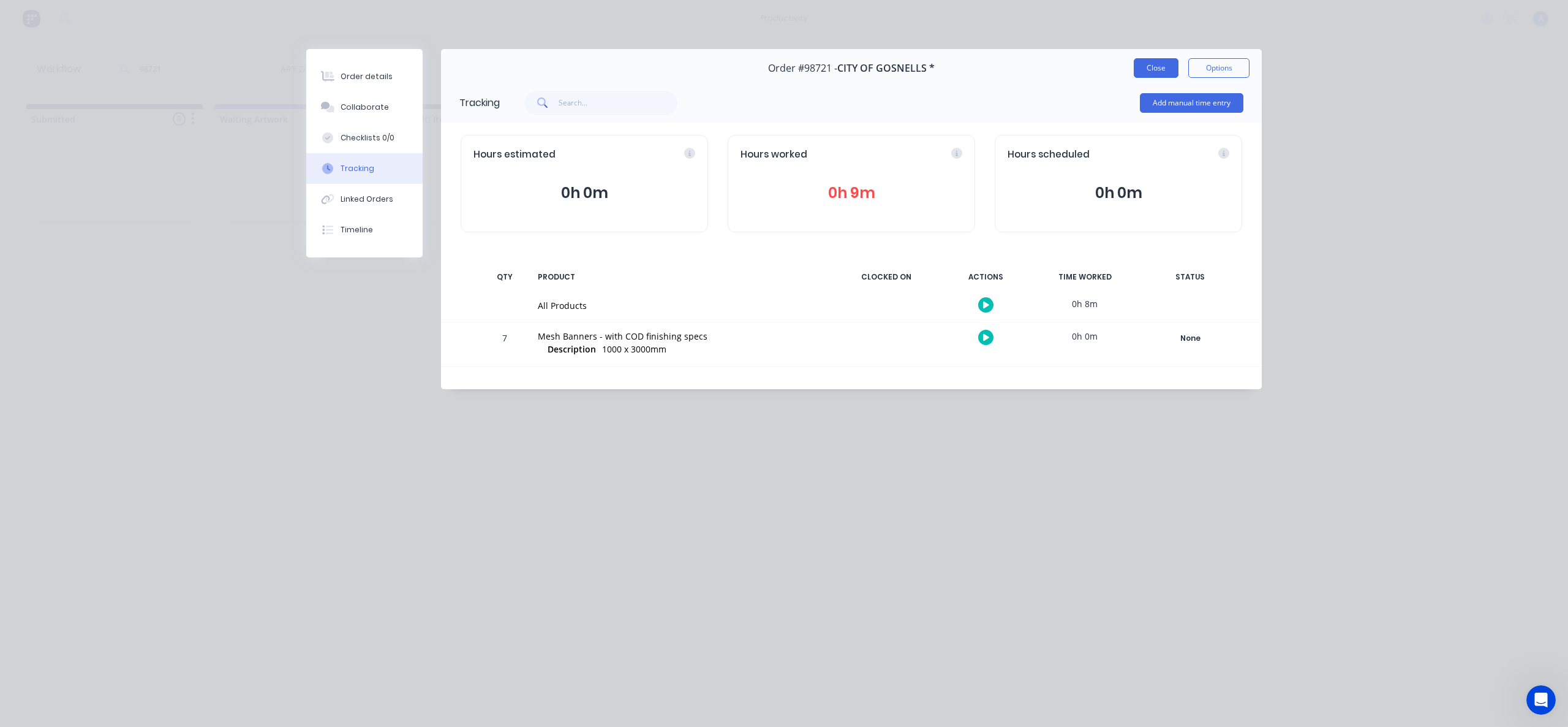
click at [1139, 70] on button "Close" at bounding box center [1156, 68] width 45 height 20
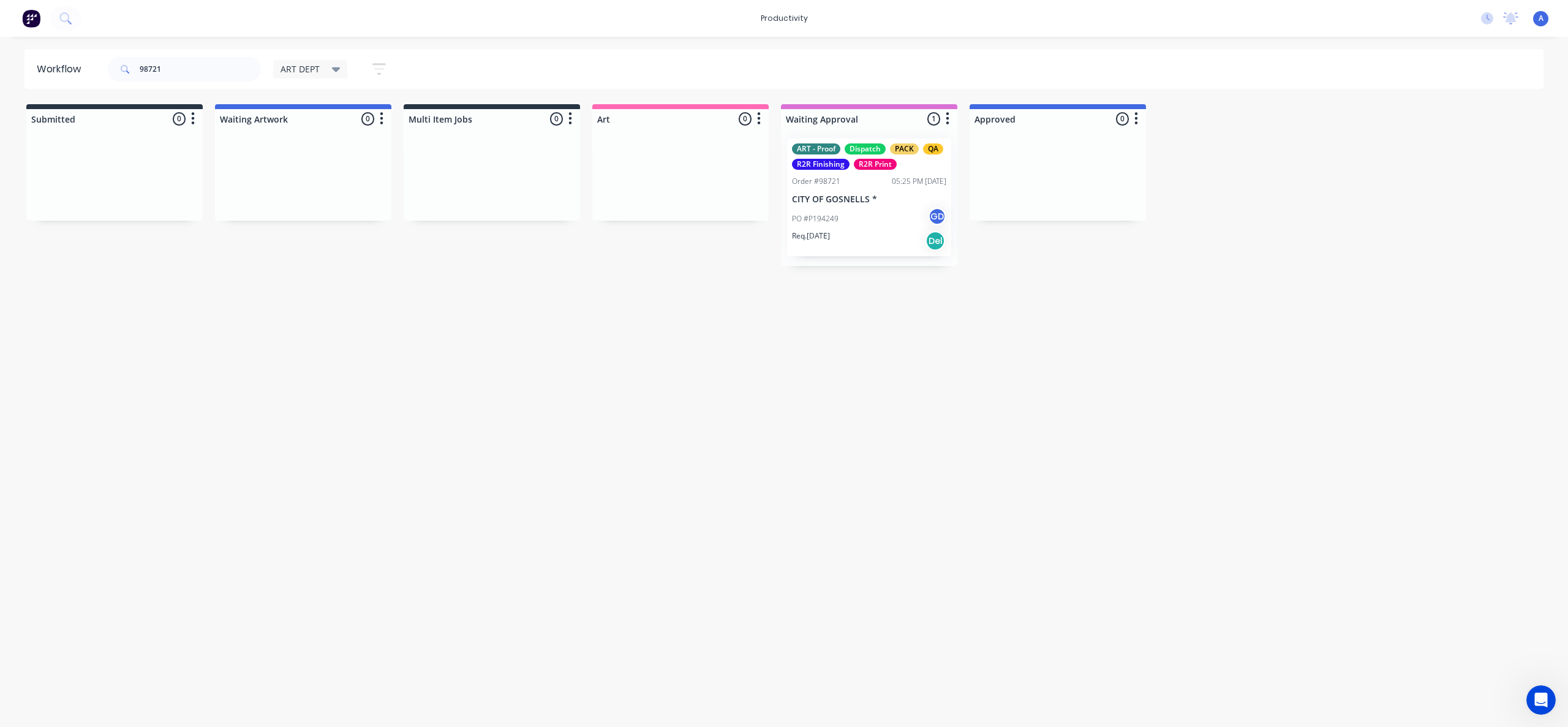
click at [796, 398] on div "Workflow 98721 ART DEPT Save new view None edit ART DEPT (Default) edit Banner …" at bounding box center [784, 376] width 1568 height 653
